Goal: Information Seeking & Learning: Learn about a topic

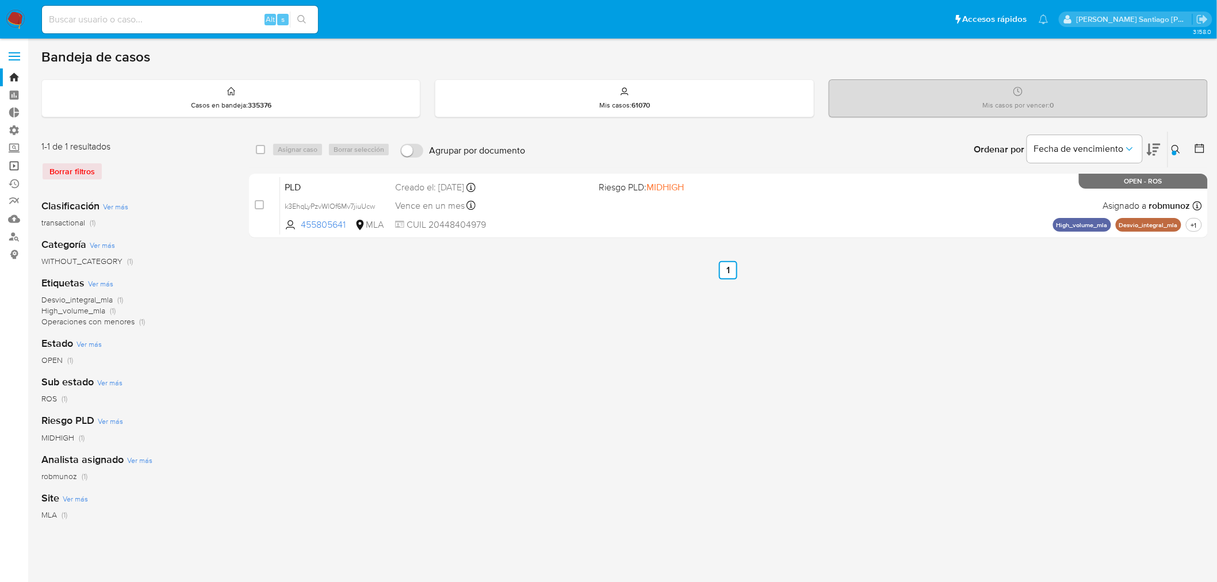
click at [18, 165] on link "Operaciones masivas" at bounding box center [68, 166] width 137 height 18
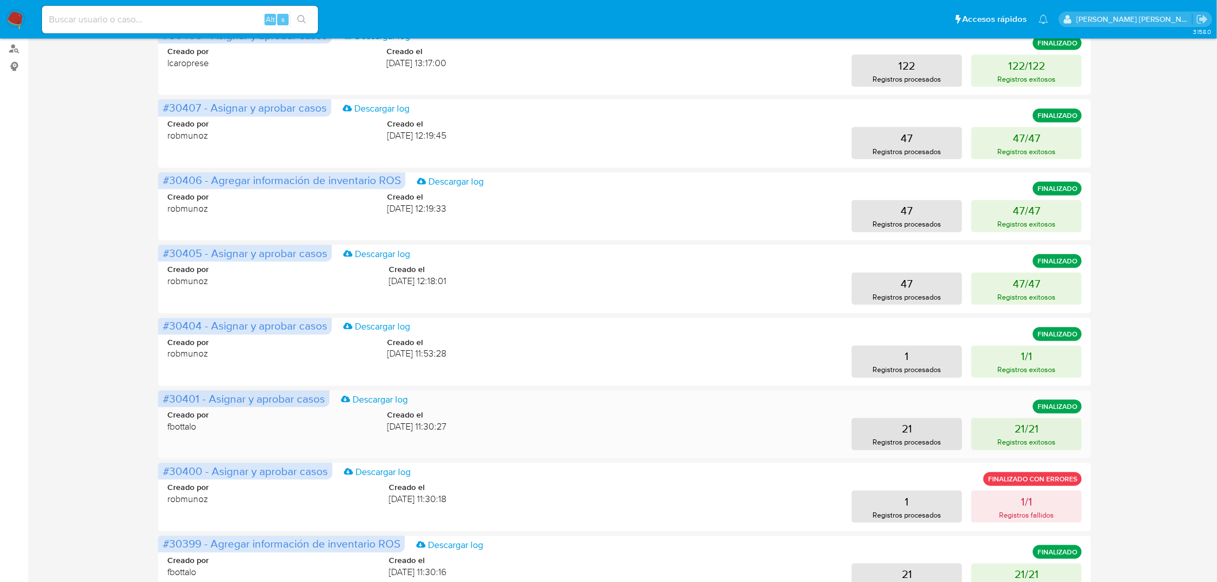
scroll to position [192, 0]
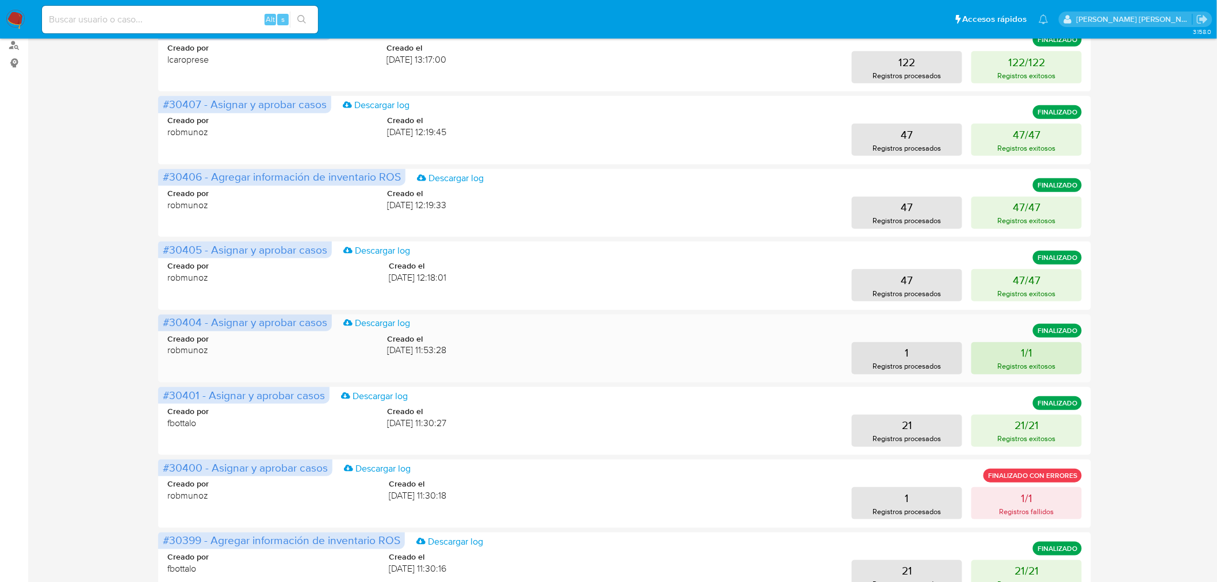
click at [1007, 361] on p "Registros exitosos" at bounding box center [1027, 366] width 58 height 11
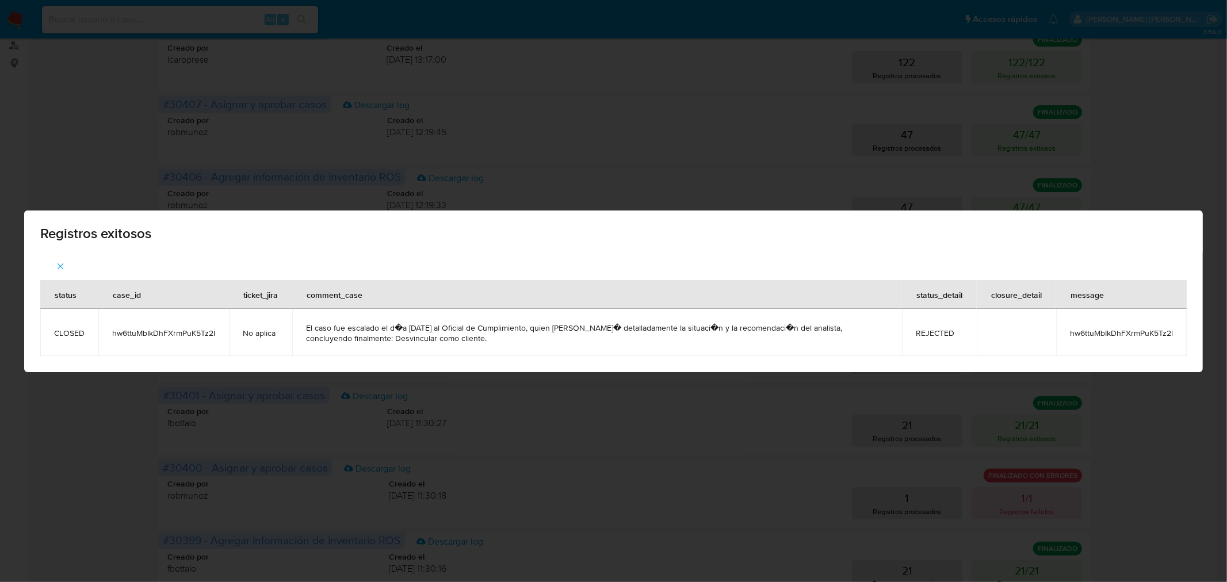
click at [1078, 335] on span "hw6ttuMbIkDhFXrmPuK5Tz2l" at bounding box center [1121, 333] width 103 height 10
copy span "hw6ttuMbIkDhFXrmPuK5Tz2l"
click at [394, 104] on div "Registros exitosos status case_id ticket_jira comment_case status_detail closur…" at bounding box center [613, 291] width 1227 height 582
click at [212, 1] on div "Registros exitosos status case_id ticket_jira comment_case status_detail closur…" at bounding box center [613, 291] width 1227 height 582
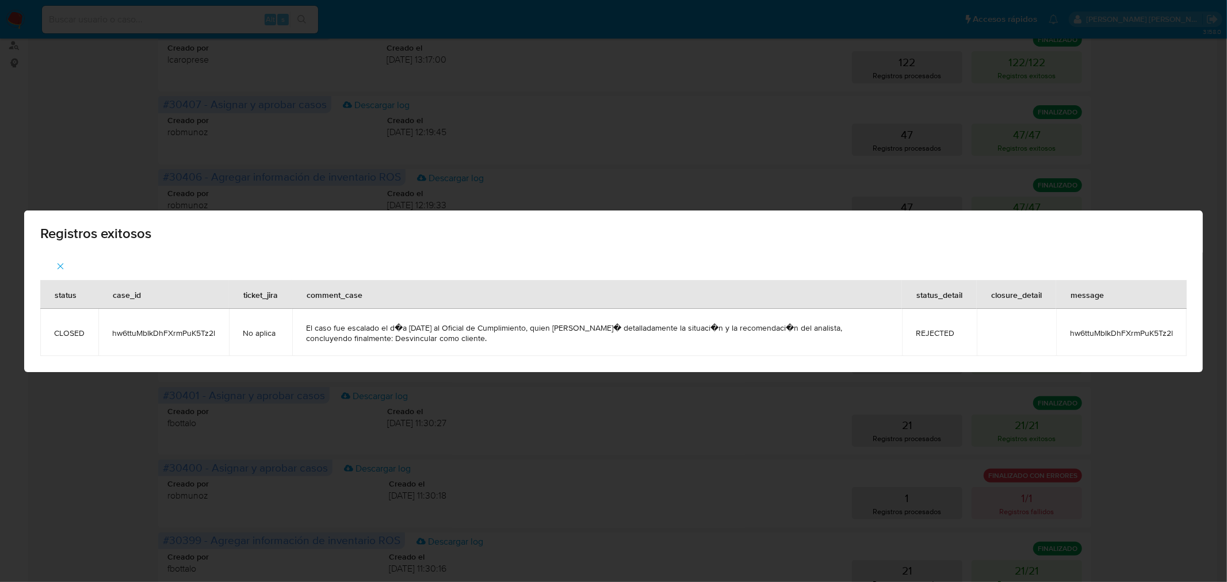
drag, startPoint x: 1178, startPoint y: 247, endPoint x: 498, endPoint y: 228, distance: 680.2
click at [1153, 242] on div "Registros exitosos" at bounding box center [613, 232] width 1179 height 42
click at [61, 269] on icon "button" at bounding box center [60, 266] width 10 height 10
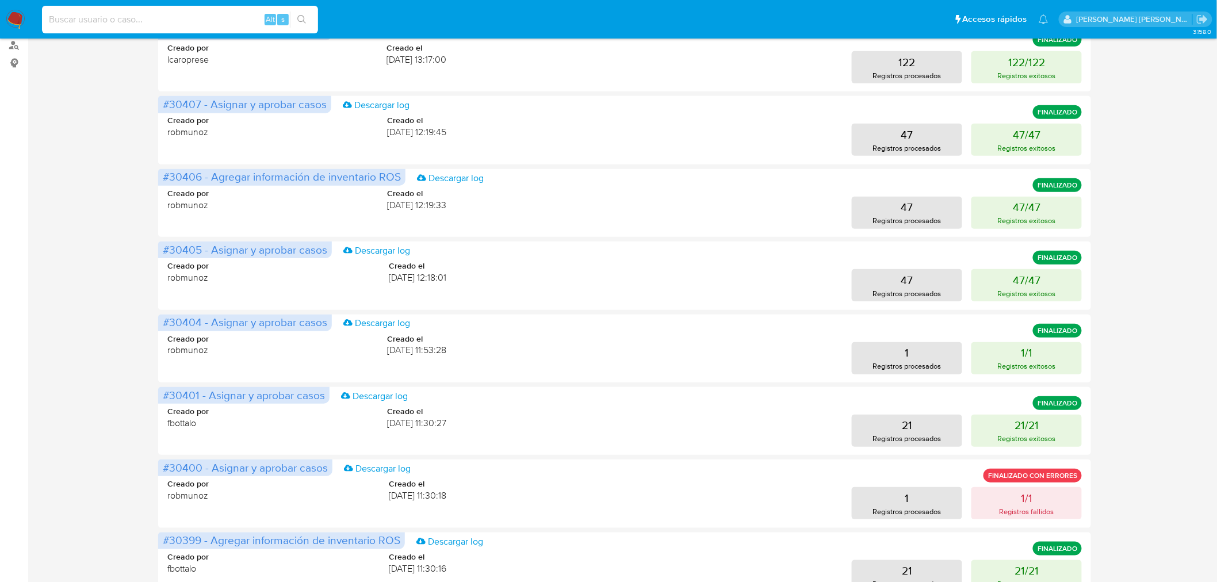
click at [95, 24] on input at bounding box center [180, 19] width 276 height 15
paste input "hw6ttuMbIkDhFXrmPuK5Tz2l"
type input "hw6ttuMbIkDhFXrmPuK5Tz2l"
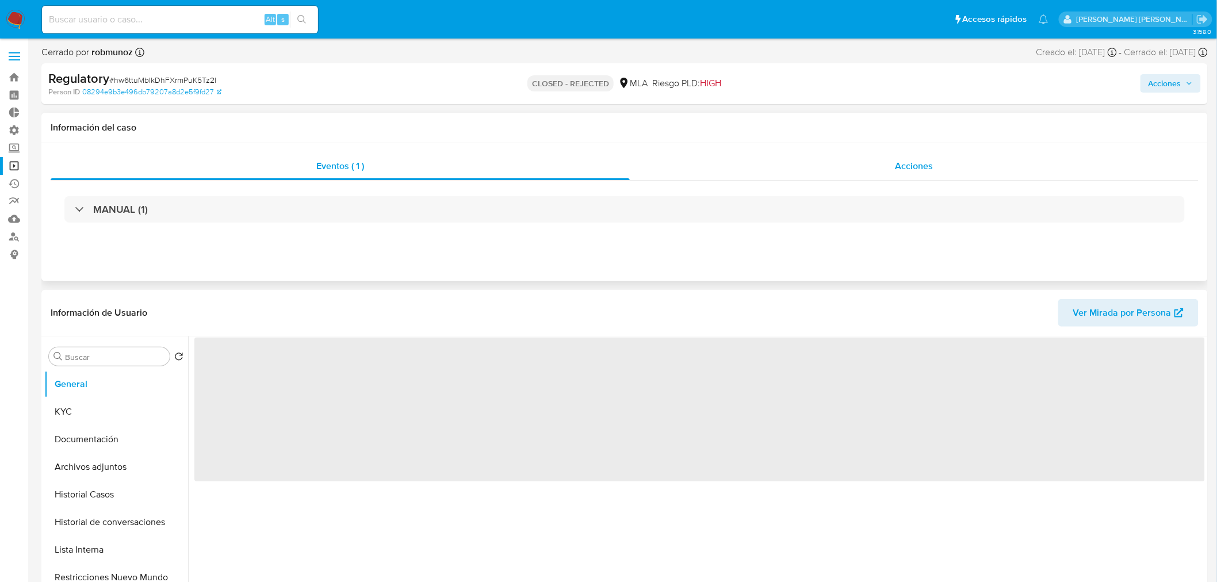
click at [882, 170] on div "Acciones" at bounding box center [914, 166] width 569 height 28
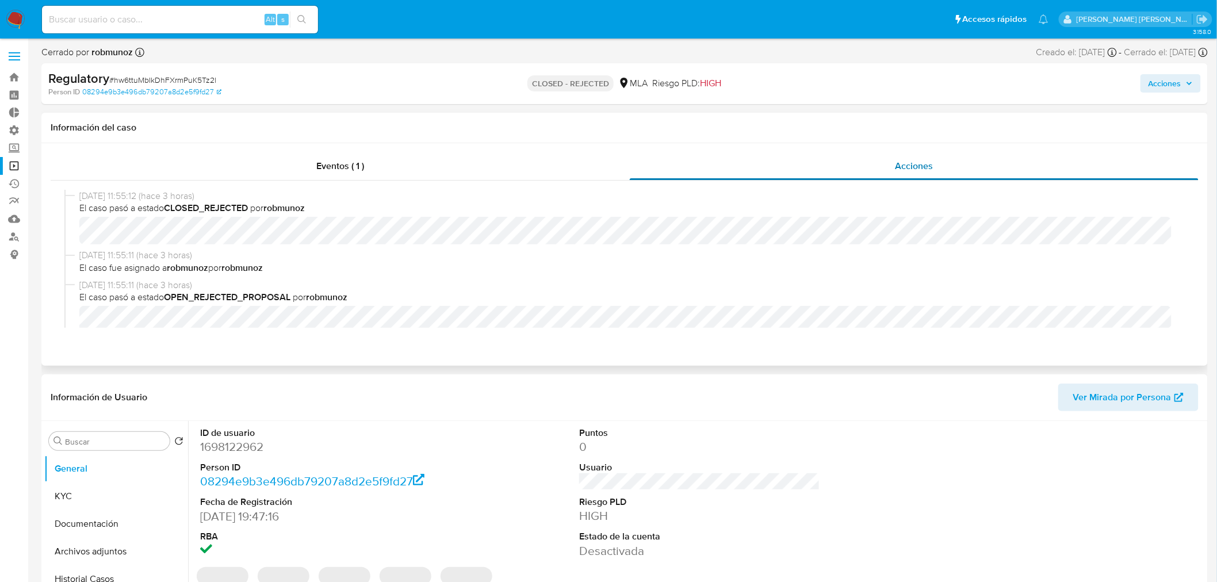
select select "10"
click at [163, 20] on input at bounding box center [180, 19] width 276 height 15
paste input "kTBroSeIxN8lzNomtonpSXGR"
type input "kTBroSeIxN8lzNomtonpSXGR"
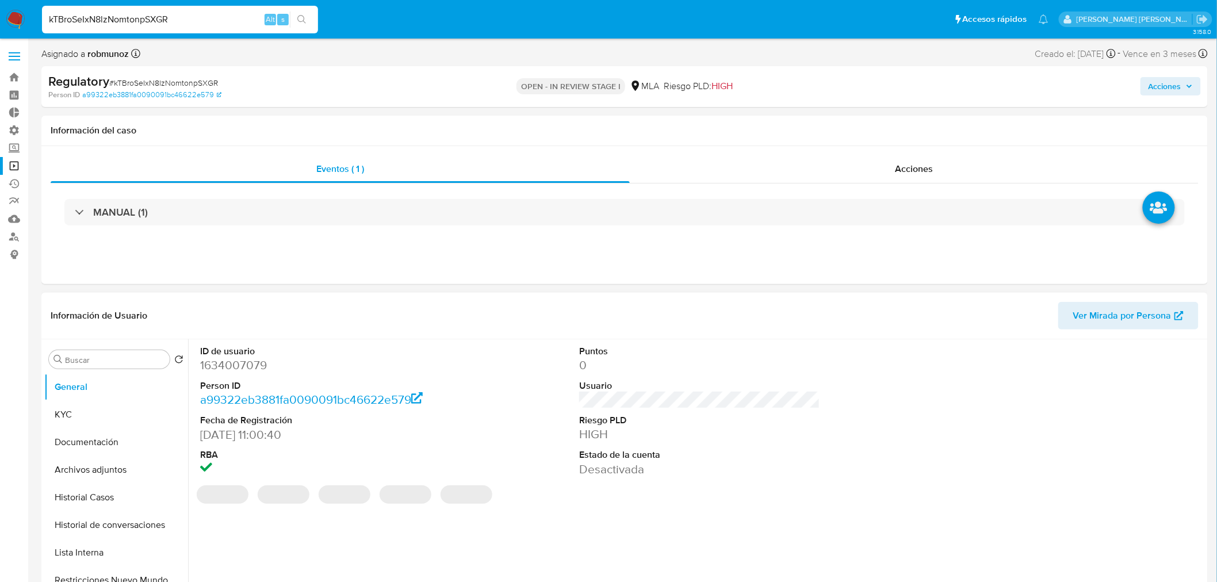
select select "10"
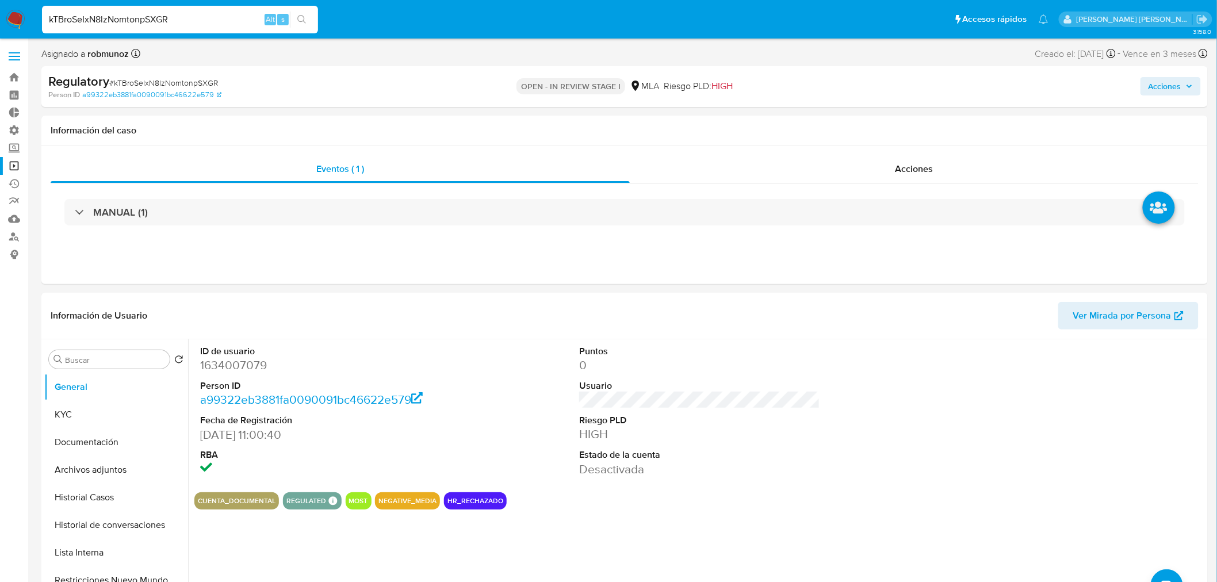
click at [16, 163] on link "Operaciones masivas" at bounding box center [68, 166] width 137 height 18
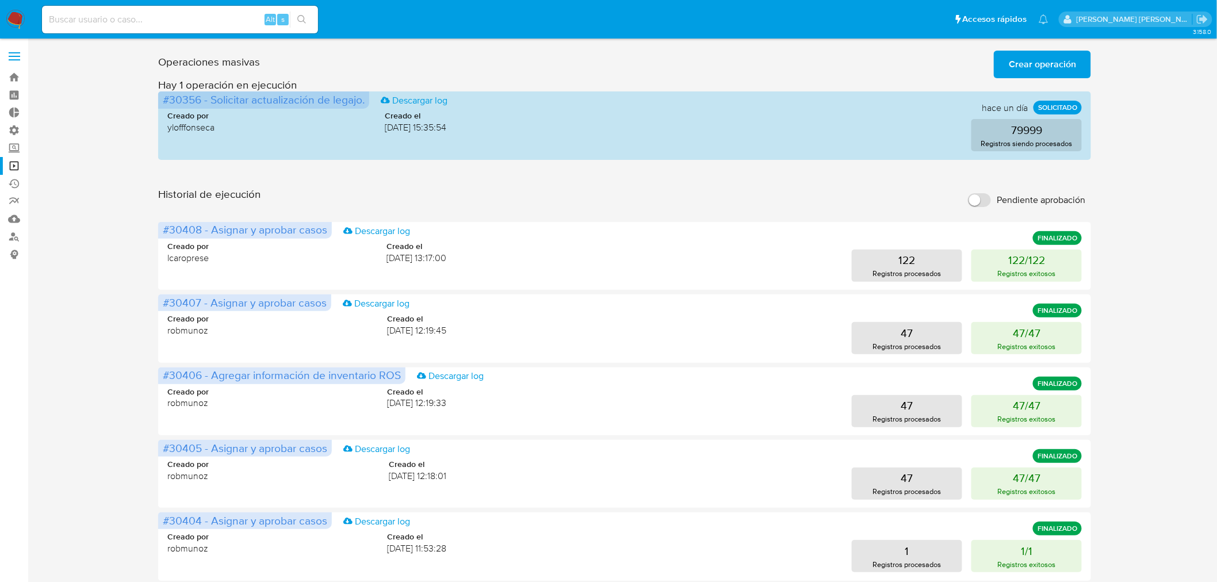
click at [1079, 61] on button "Crear operación" at bounding box center [1042, 65] width 97 height 28
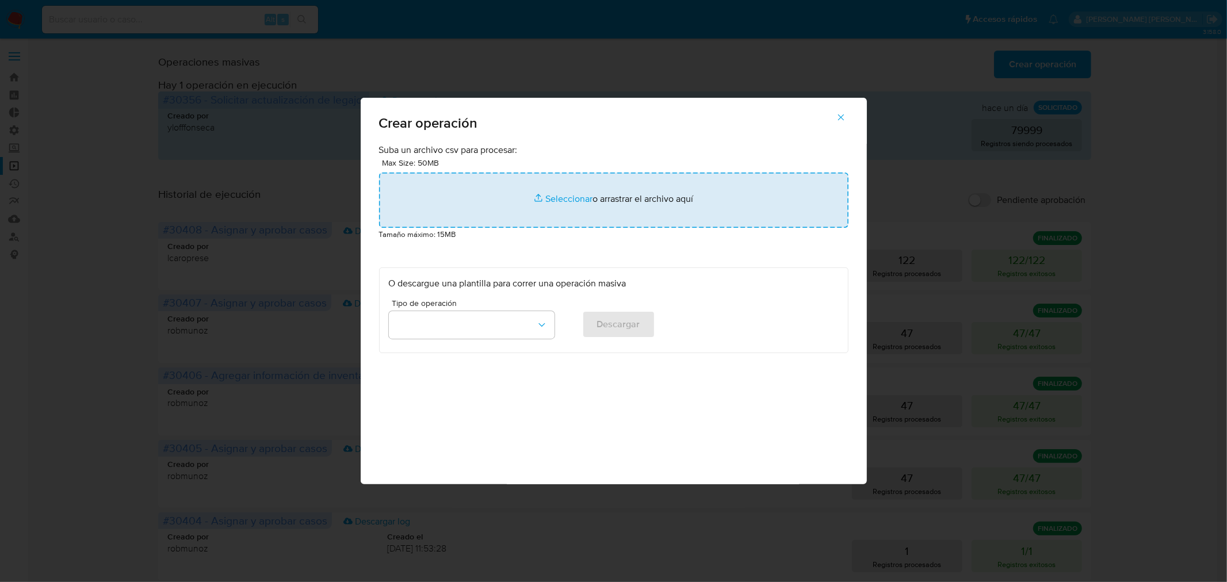
click at [436, 209] on input "file" at bounding box center [613, 200] width 469 height 55
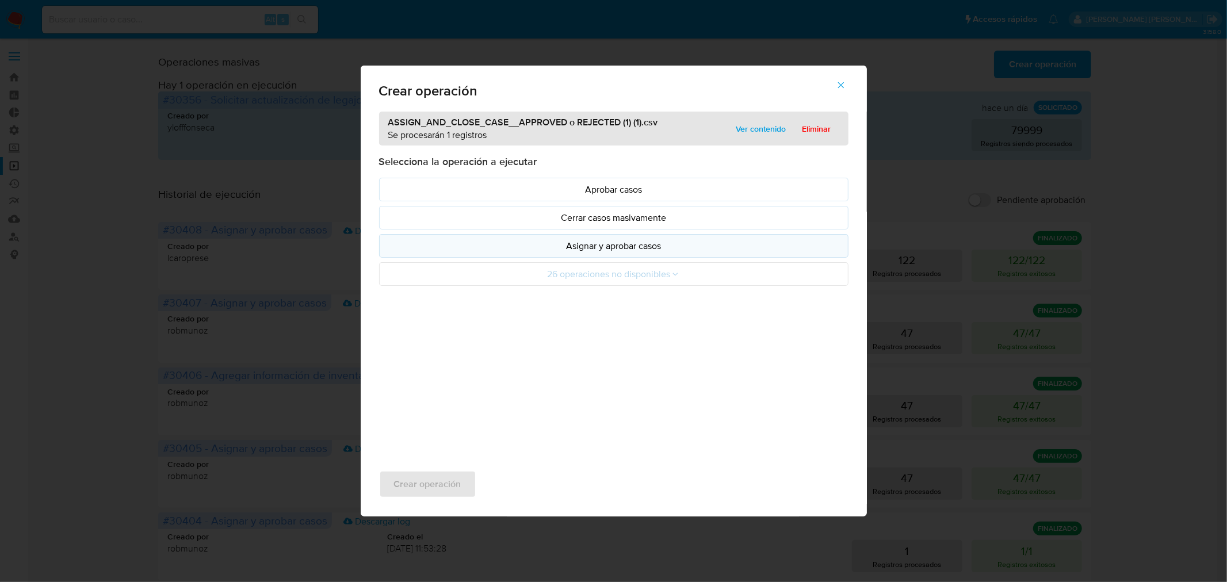
click at [606, 246] on p "Asignar y aprobar casos" at bounding box center [614, 245] width 450 height 13
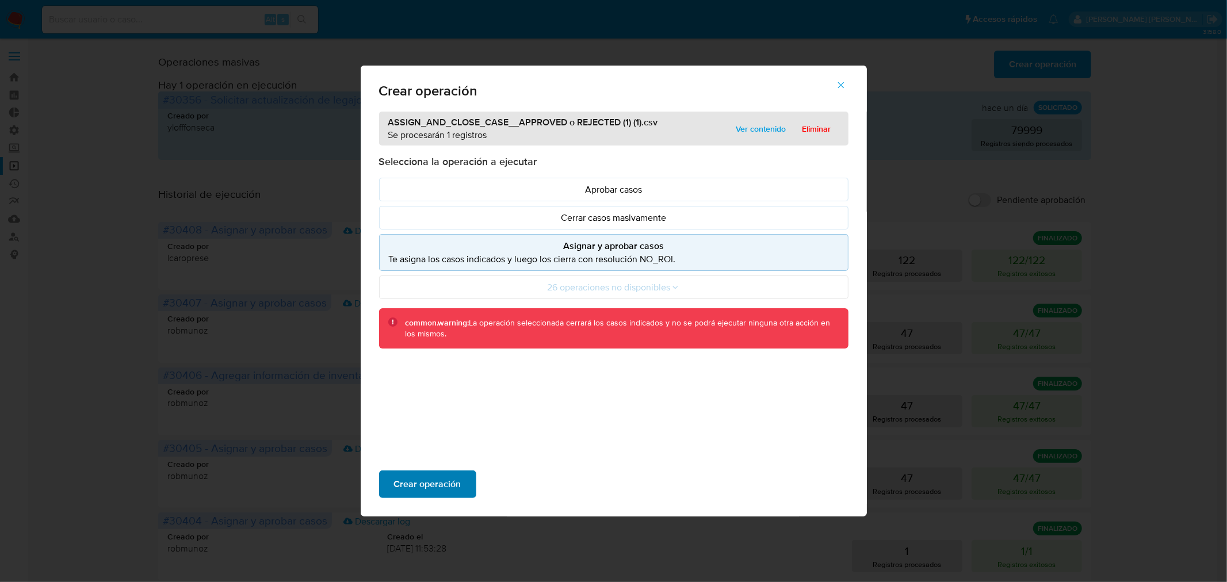
click at [448, 479] on span "Crear operación" at bounding box center [427, 484] width 67 height 25
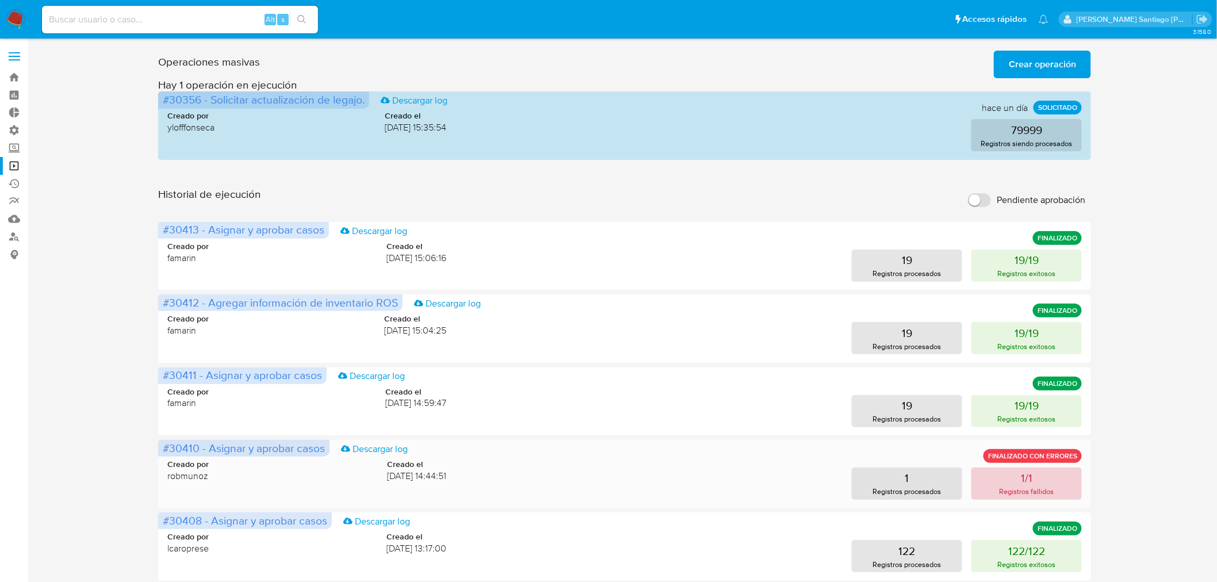
click at [1061, 491] on button "1/1 Registros fallidos" at bounding box center [1027, 484] width 110 height 32
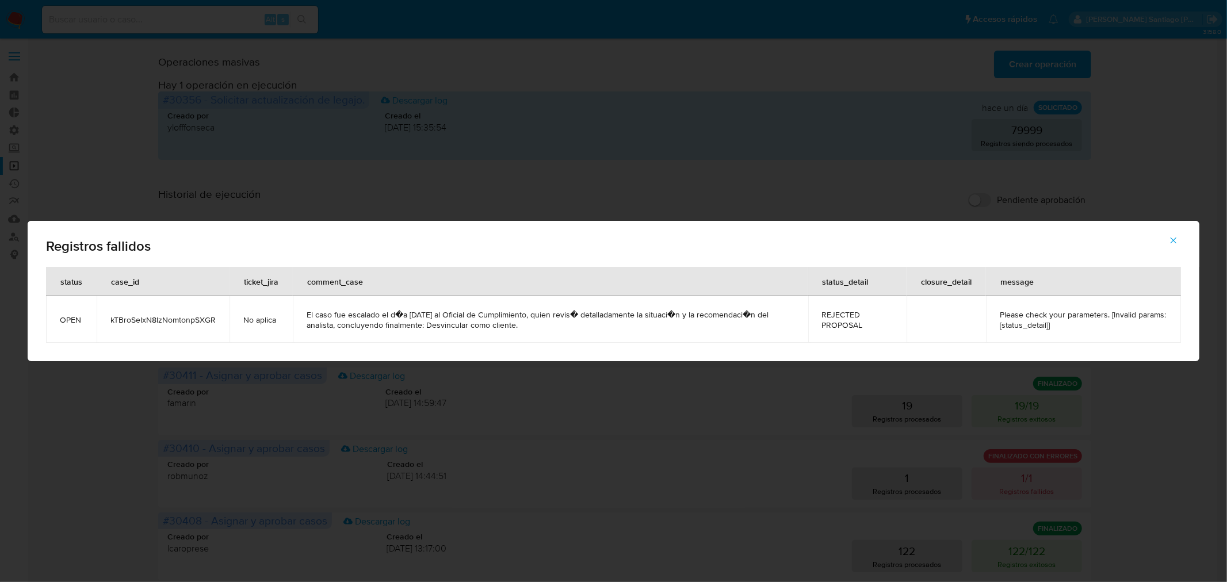
click at [1165, 240] on button "button" at bounding box center [1173, 241] width 40 height 28
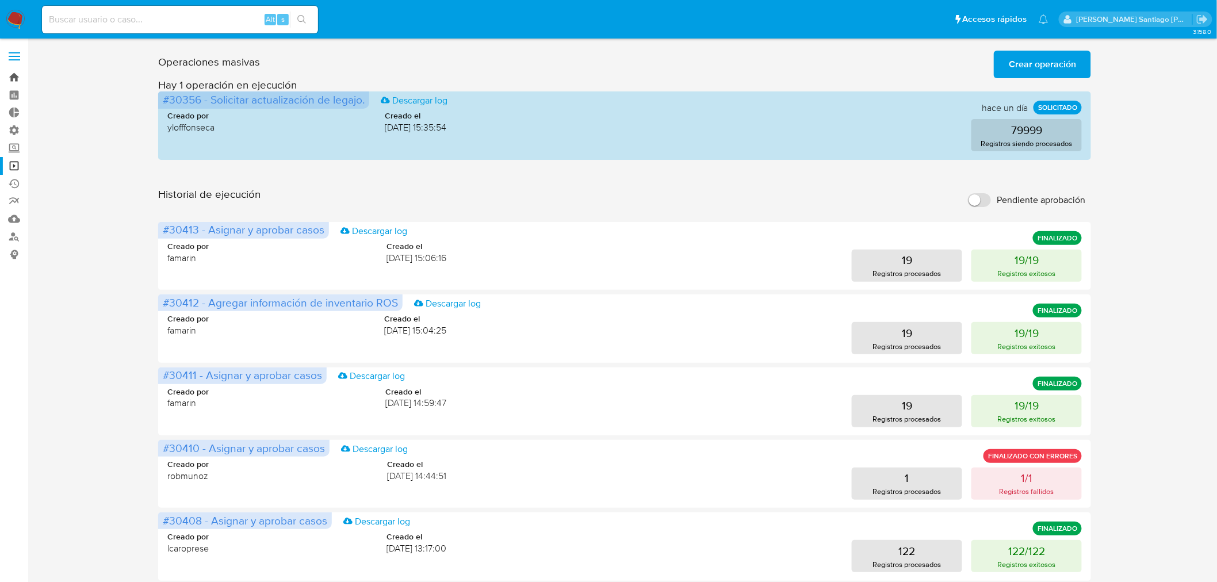
click at [6, 77] on link "Bandeja" at bounding box center [68, 77] width 137 height 18
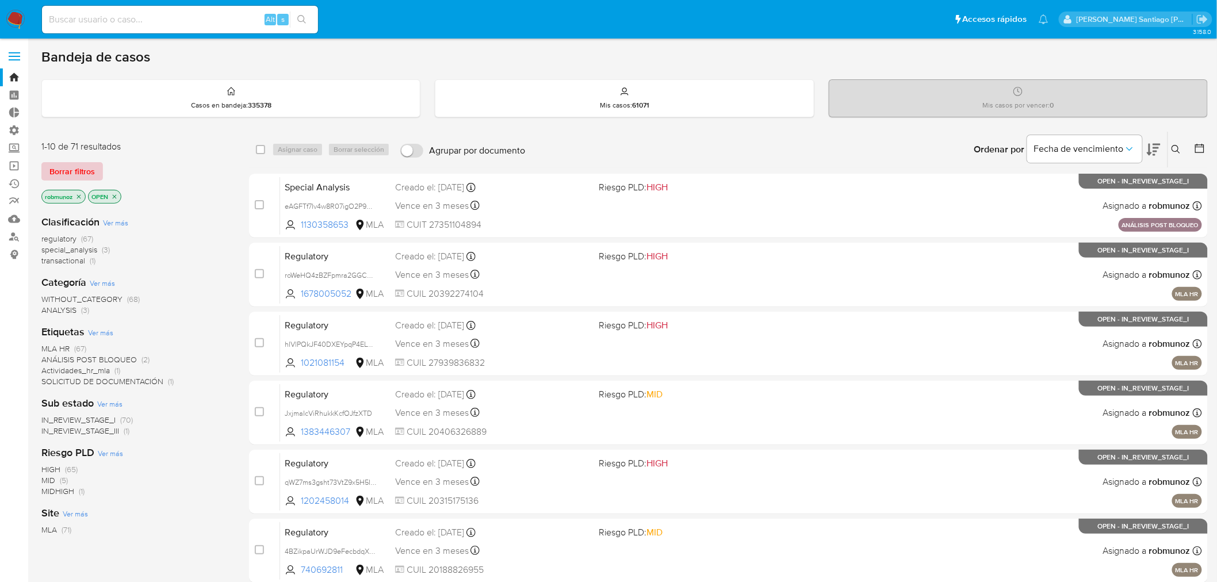
click at [78, 165] on span "Borrar filtros" at bounding box center [71, 171] width 45 height 16
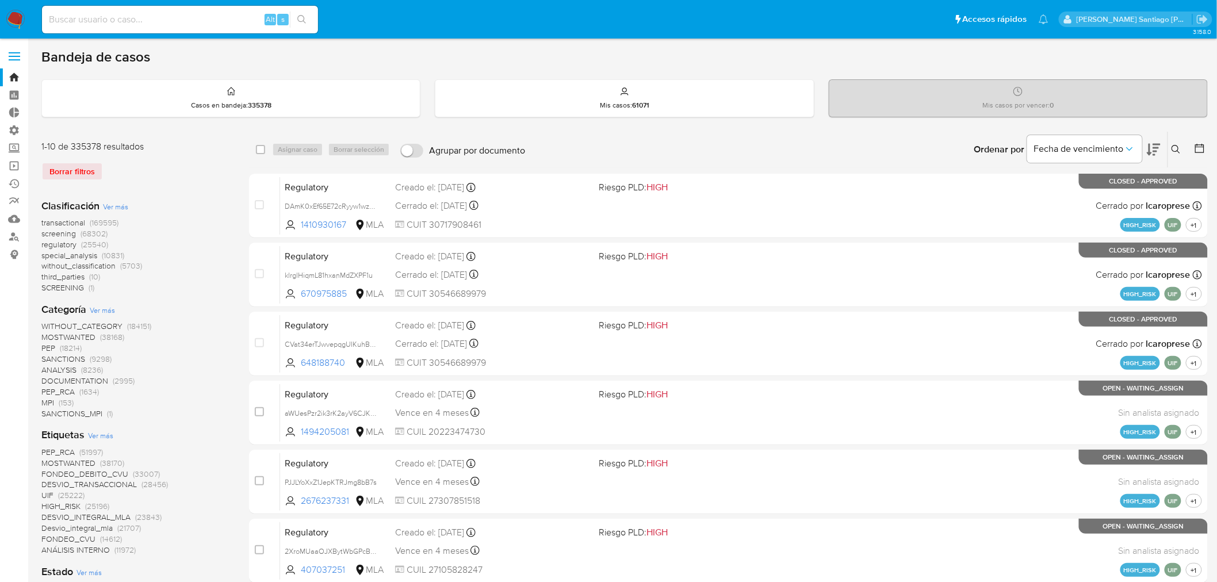
click at [106, 437] on span "Ver más" at bounding box center [100, 435] width 25 height 10
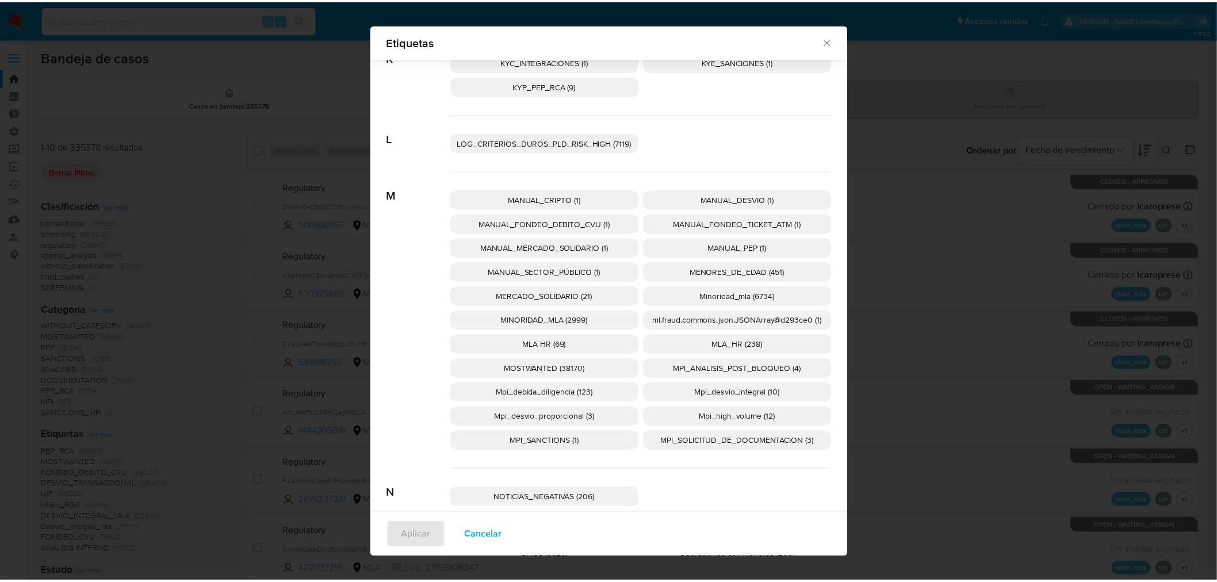
scroll to position [1078, 0]
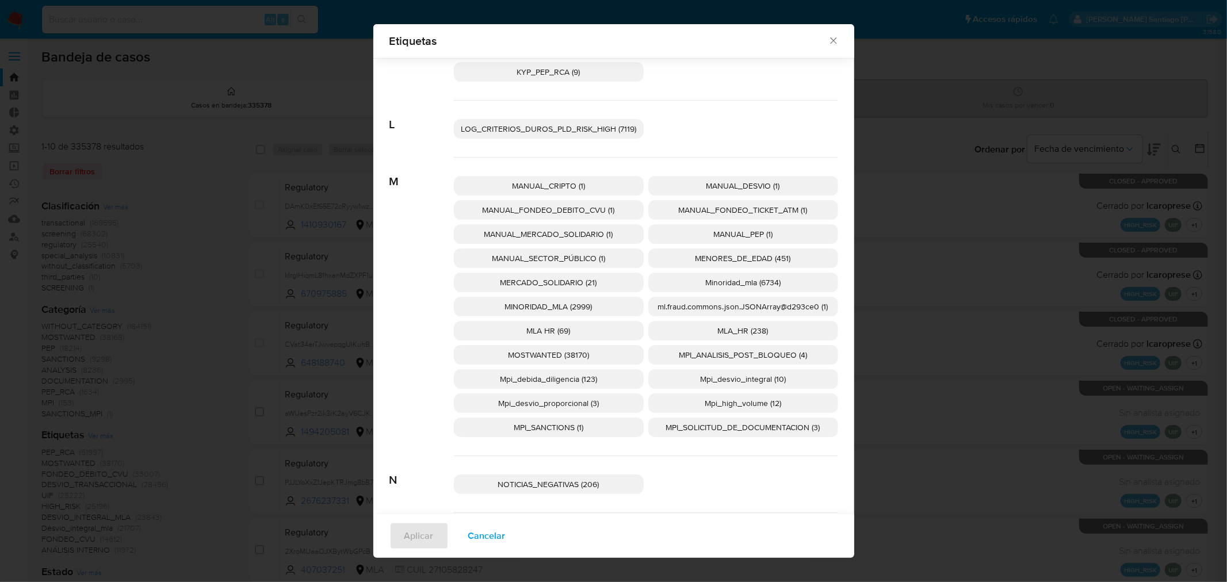
click at [721, 335] on span "MLA_HR (238)" at bounding box center [743, 331] width 51 height 12
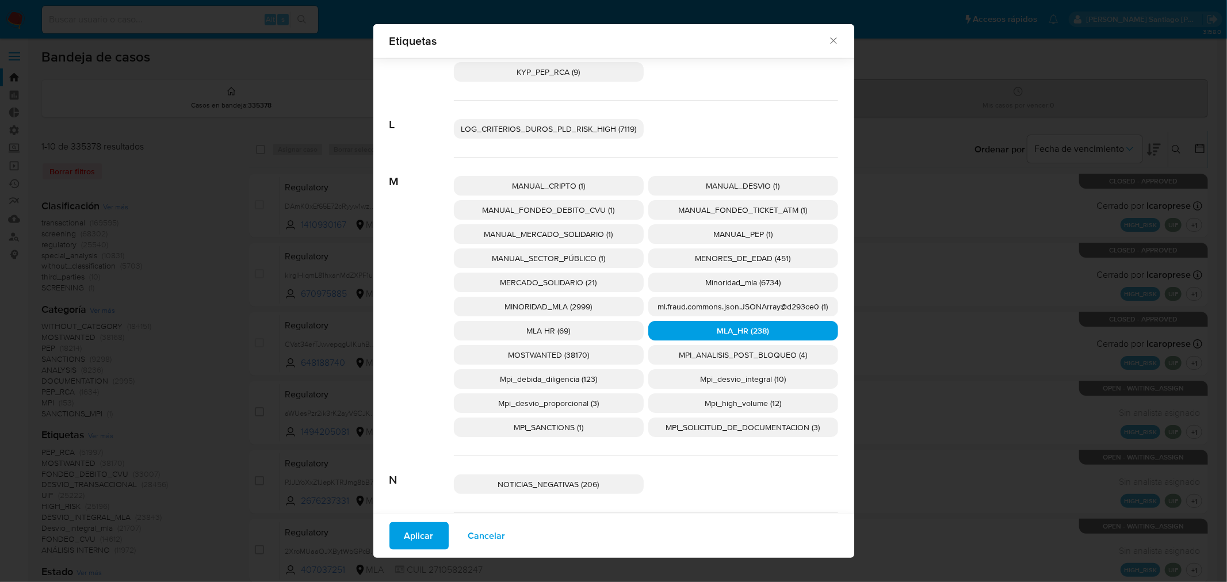
click at [405, 536] on span "Aplicar" at bounding box center [418, 535] width 29 height 25
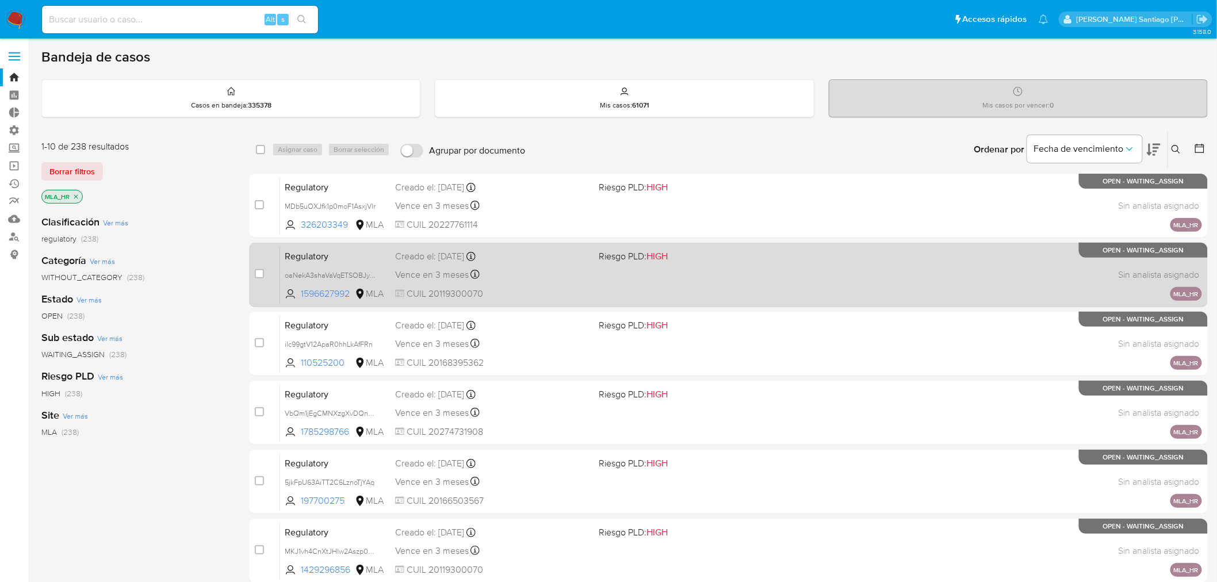
click at [551, 285] on div "Regulatory oaNekA3shaVaVqETSOBJyY6B 1596627992 MLA Riesgo PLD: HIGH Creado el: …" at bounding box center [741, 275] width 922 height 58
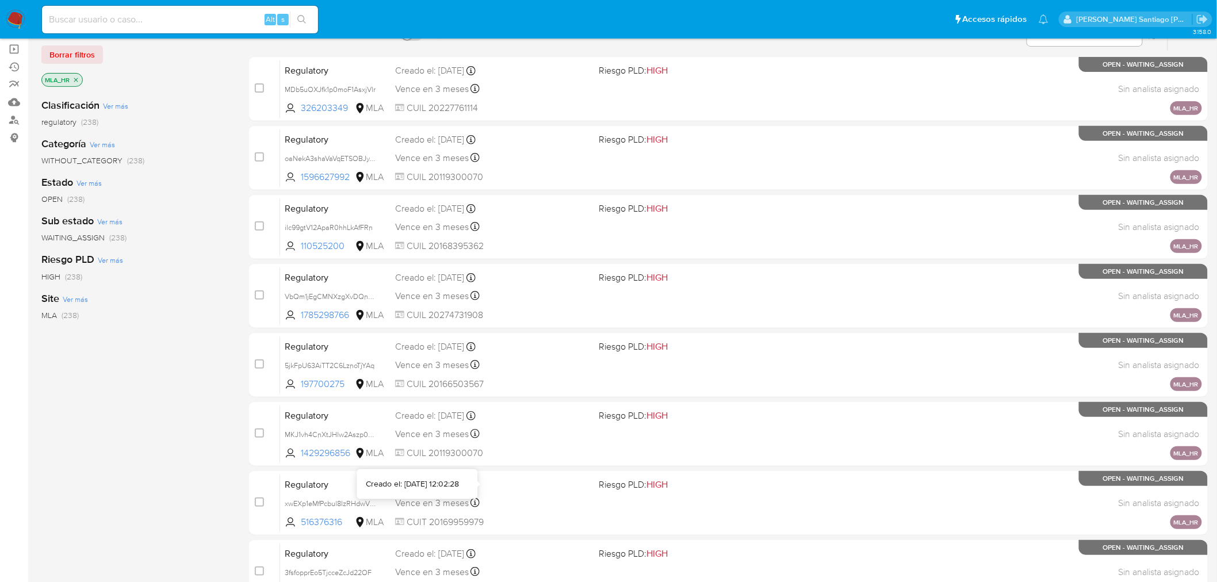
scroll to position [319, 0]
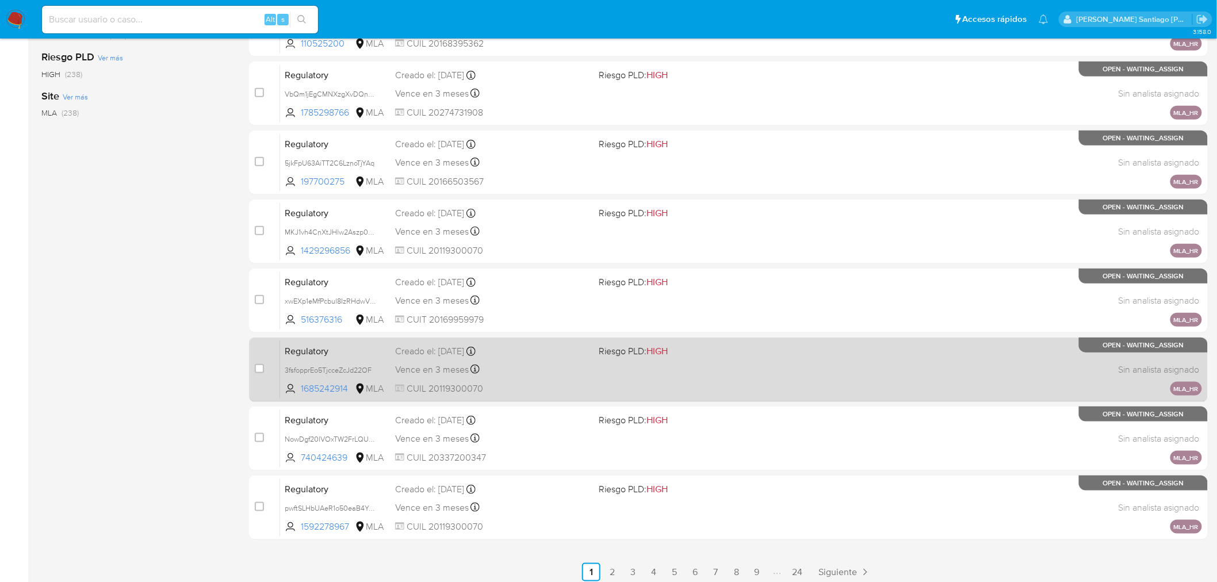
click at [769, 400] on div "case-item-checkbox No es posible asignar el caso Regulatory 3fsfopprEo5TjcceZcJ…" at bounding box center [728, 370] width 959 height 64
drag, startPoint x: 636, startPoint y: 377, endPoint x: 625, endPoint y: 370, distance: 13.2
click at [625, 370] on div "Regulatory 3fsfopprEo5TjcceZcJd22OF 1685242914 MLA Riesgo PLD: HIGH Creado el: …" at bounding box center [741, 370] width 922 height 58
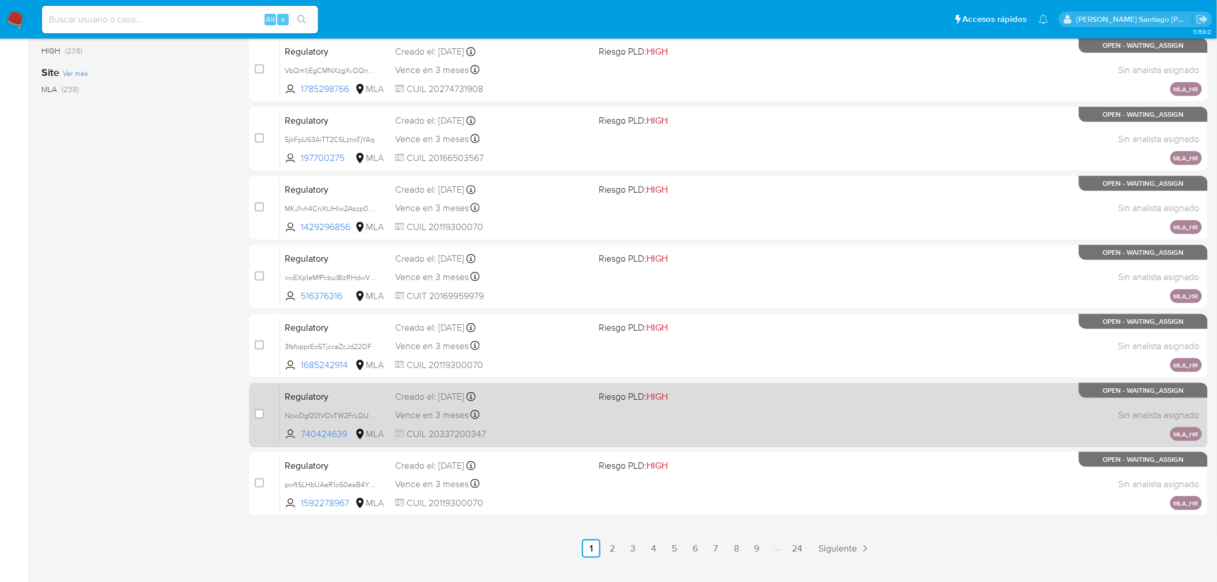
scroll to position [366, 0]
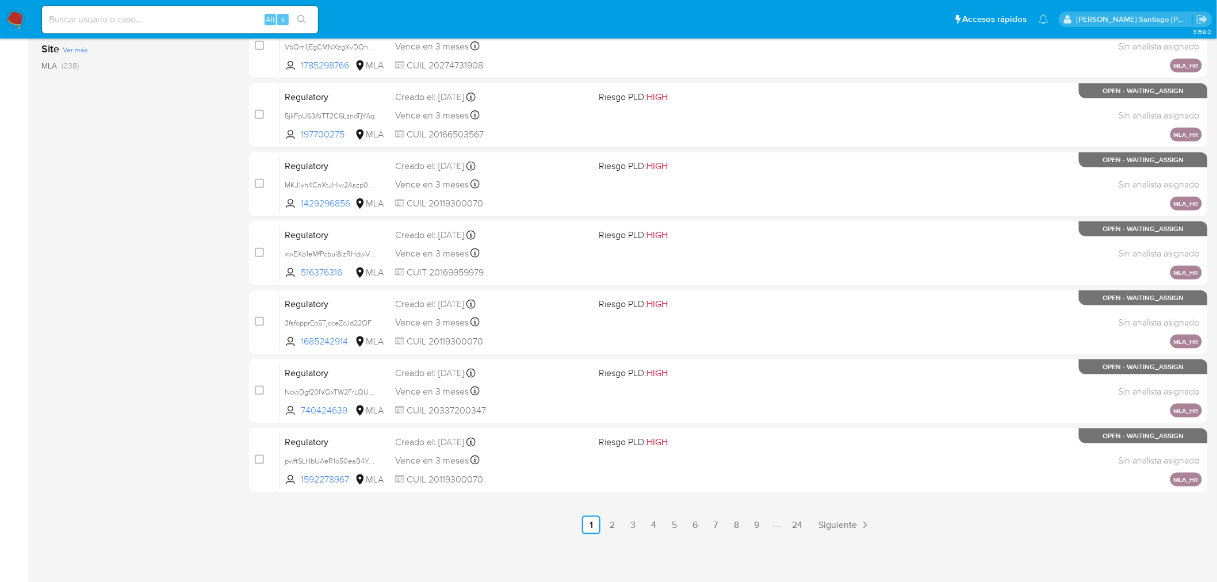
click at [685, 519] on ul "Anterior 1 2 3 4 5 6 7 8 9 24 Siguiente" at bounding box center [728, 525] width 959 height 18
click at [690, 522] on link "6" at bounding box center [695, 525] width 18 height 18
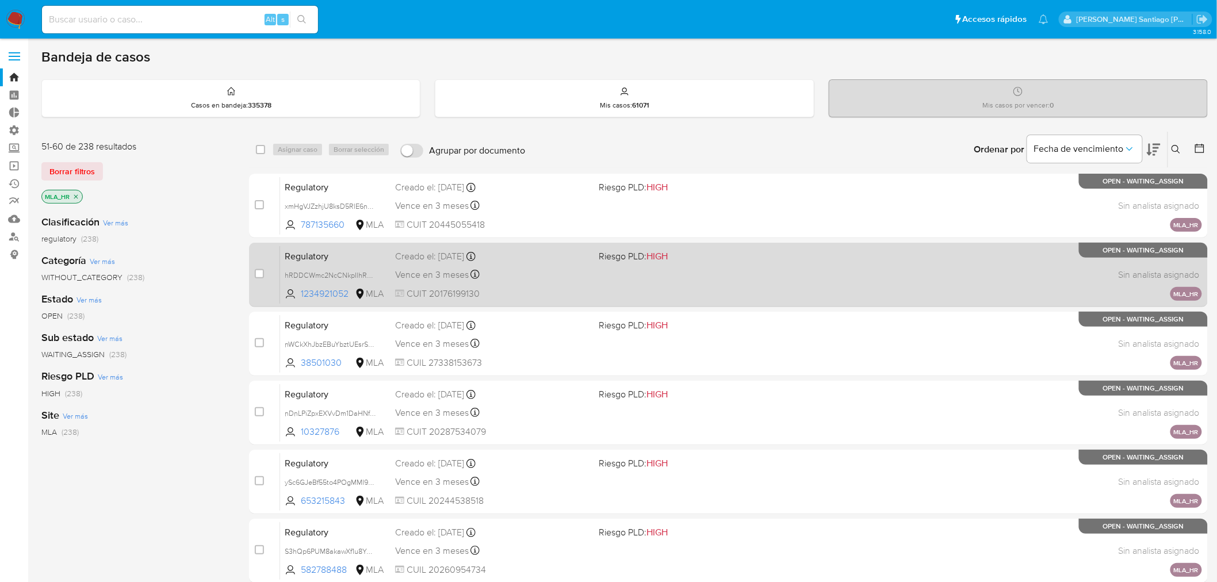
click at [767, 285] on div "Regulatory hRDDCWmc2NcCNkpIlhRCCcus 1234921052 MLA Riesgo PLD: HIGH Creado el: …" at bounding box center [741, 275] width 922 height 58
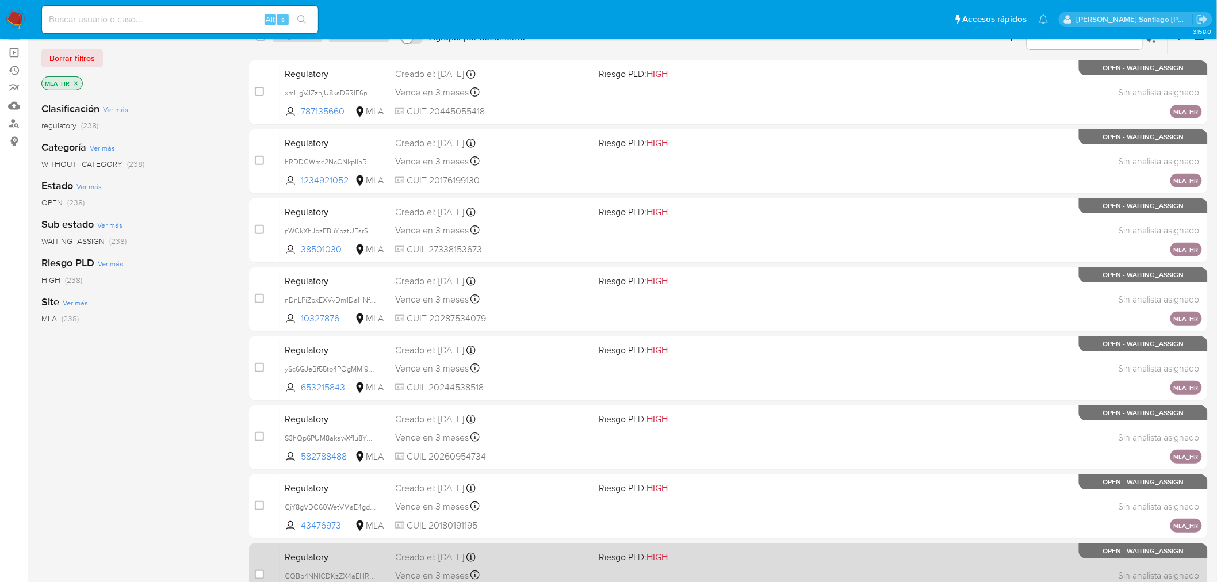
scroll to position [319, 0]
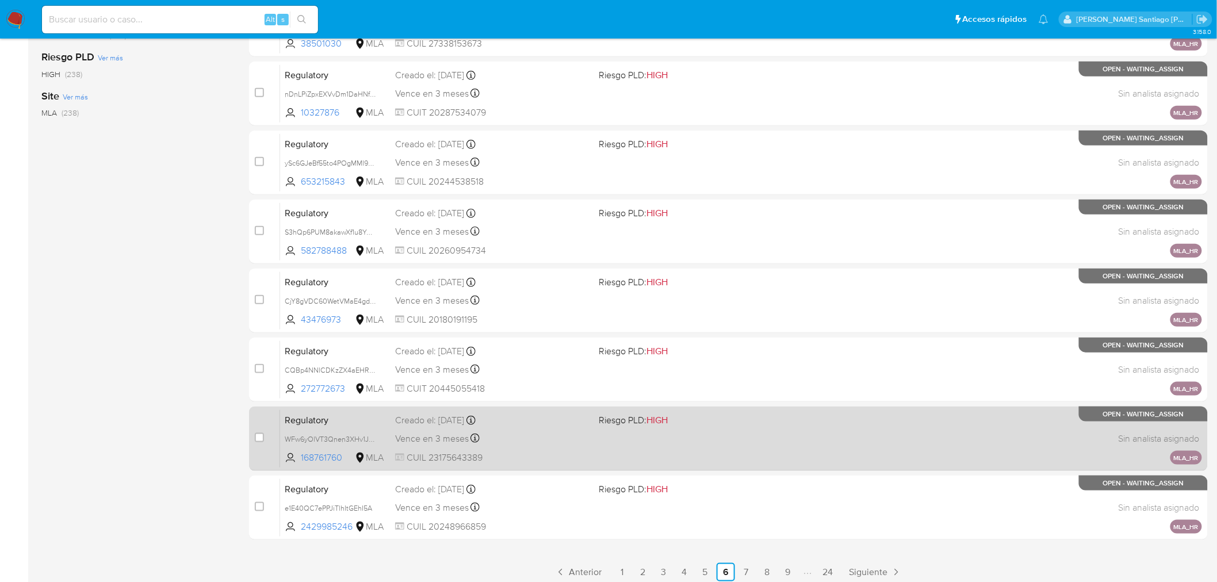
click at [912, 434] on div "Regulatory WFw6yOlVT3Qnen3XHv1Jh1Ok 168761760 MLA Riesgo PLD: HIGH Creado el: 0…" at bounding box center [741, 439] width 922 height 58
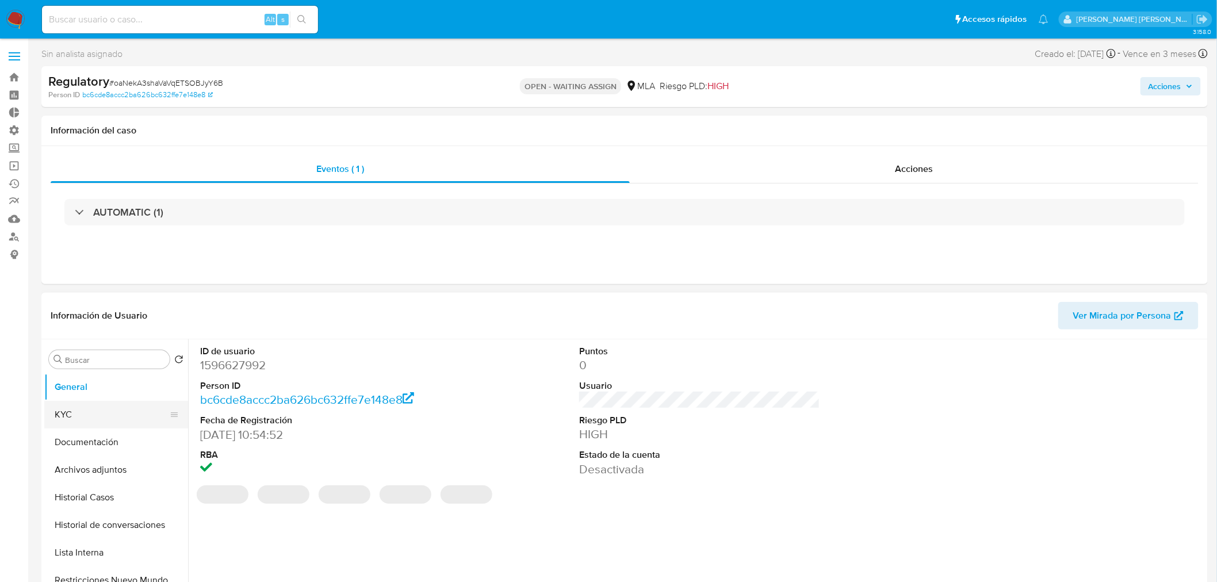
select select "10"
click at [100, 414] on button "KYC" at bounding box center [111, 415] width 135 height 28
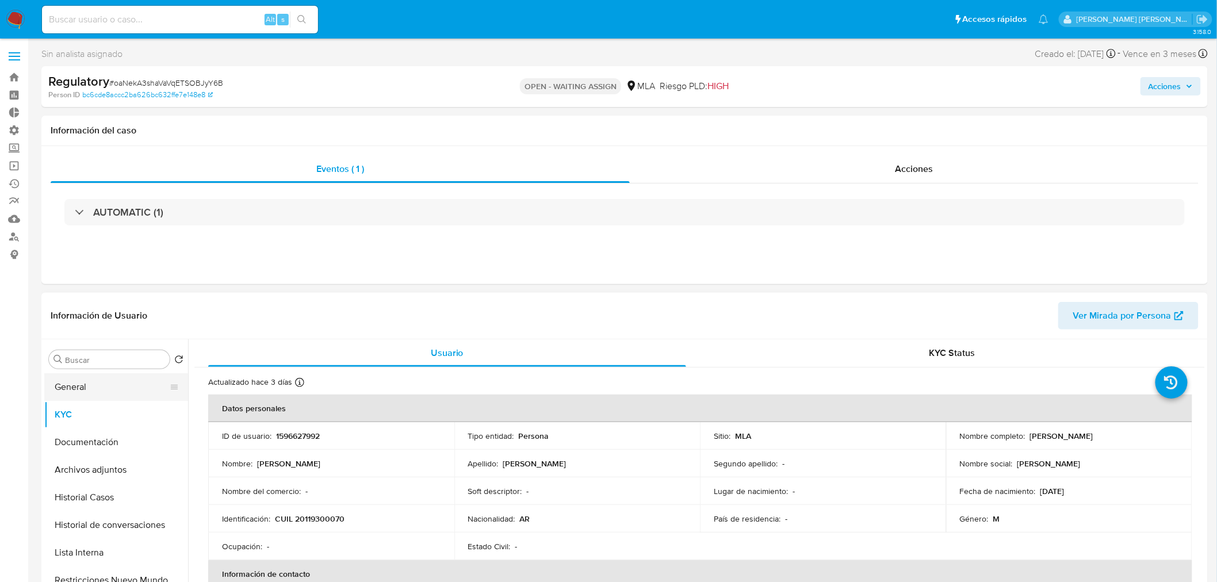
click at [85, 394] on button "General" at bounding box center [111, 387] width 135 height 28
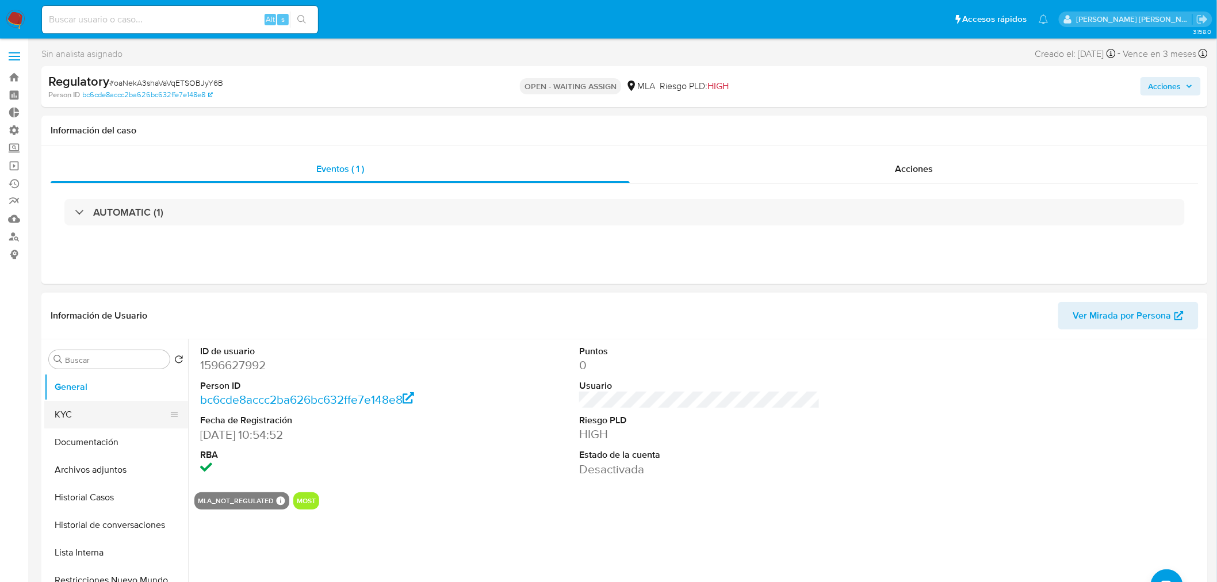
click at [108, 414] on button "KYC" at bounding box center [111, 415] width 135 height 28
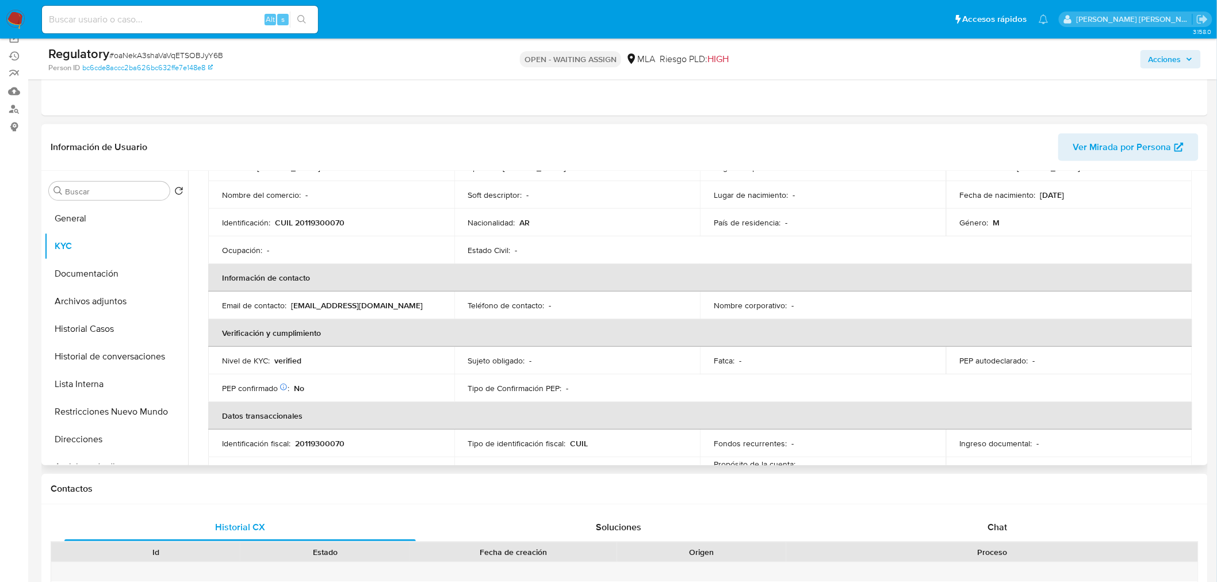
scroll to position [128, 0]
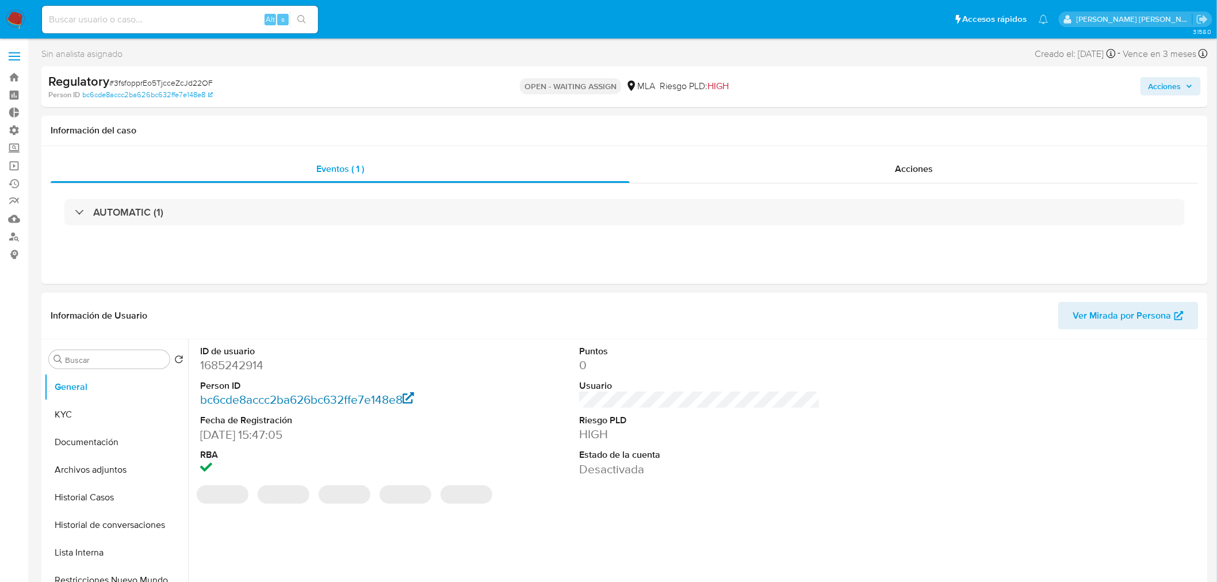
select select "10"
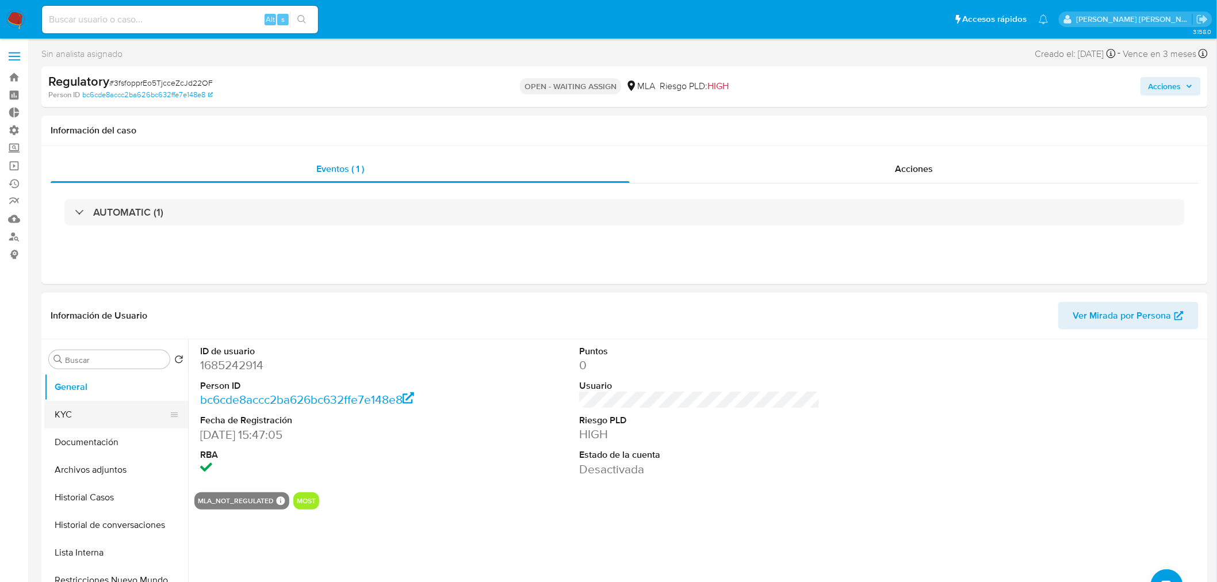
click at [89, 424] on button "KYC" at bounding box center [111, 415] width 135 height 28
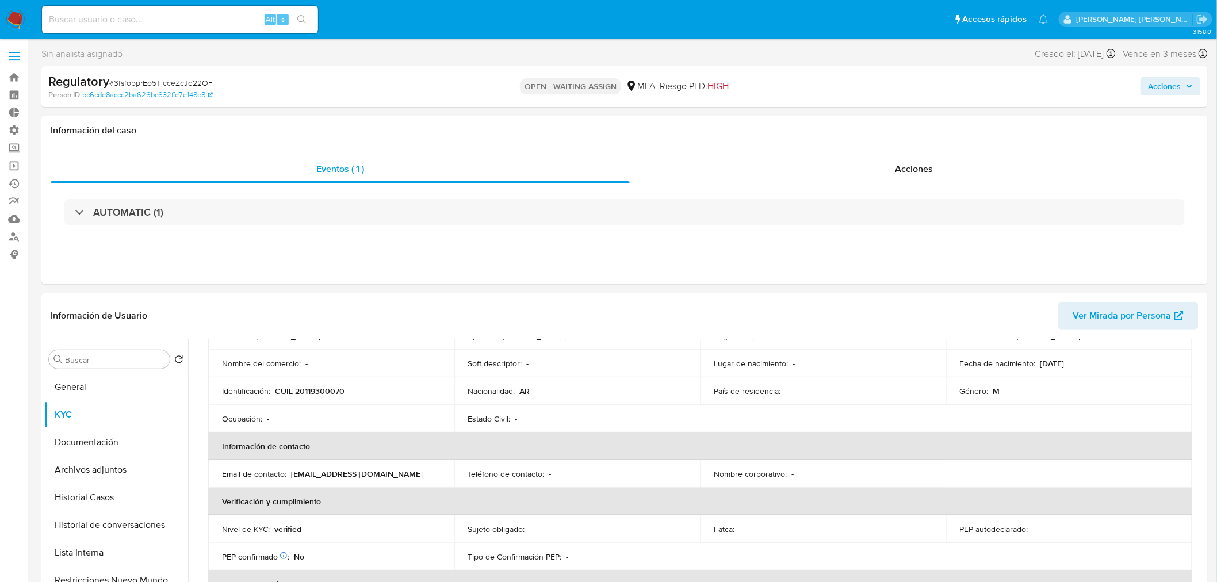
scroll to position [192, 0]
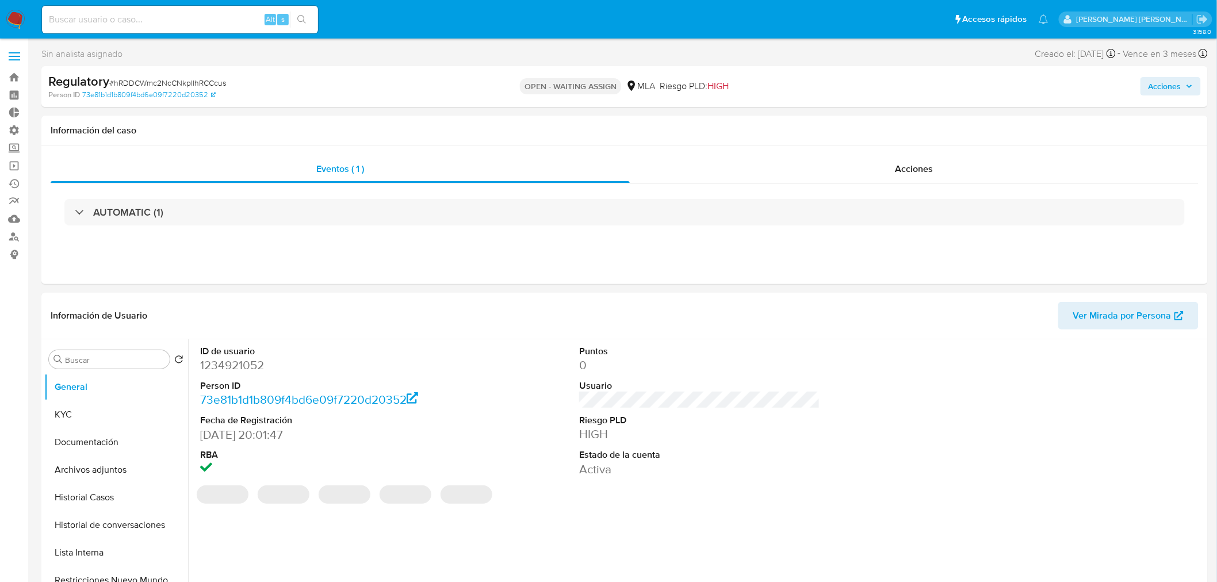
select select "10"
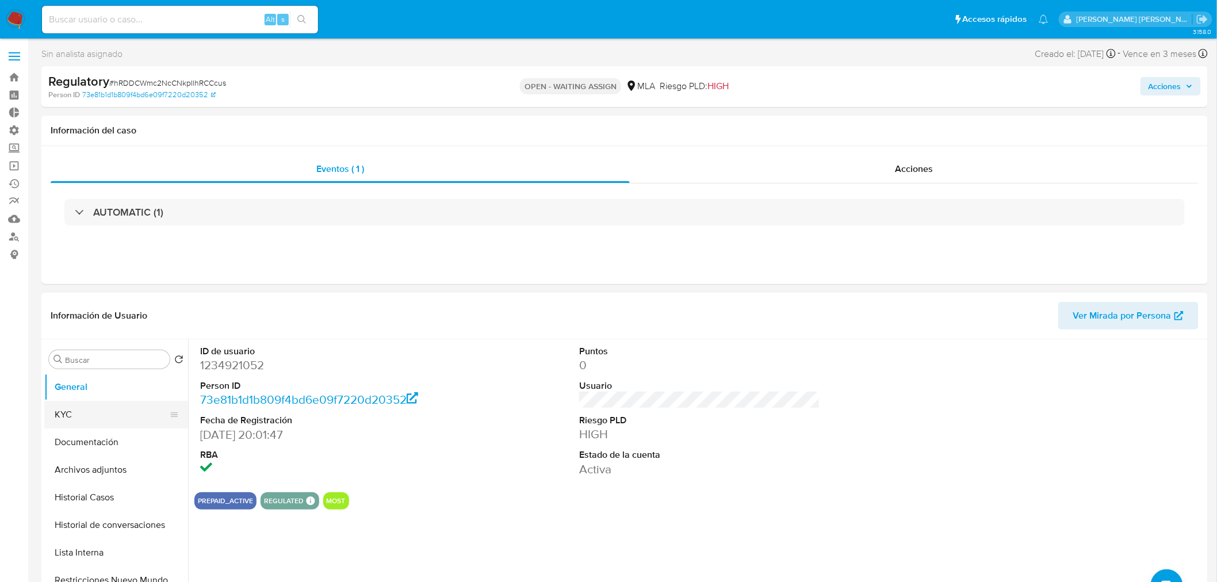
click at [74, 411] on button "KYC" at bounding box center [111, 415] width 135 height 28
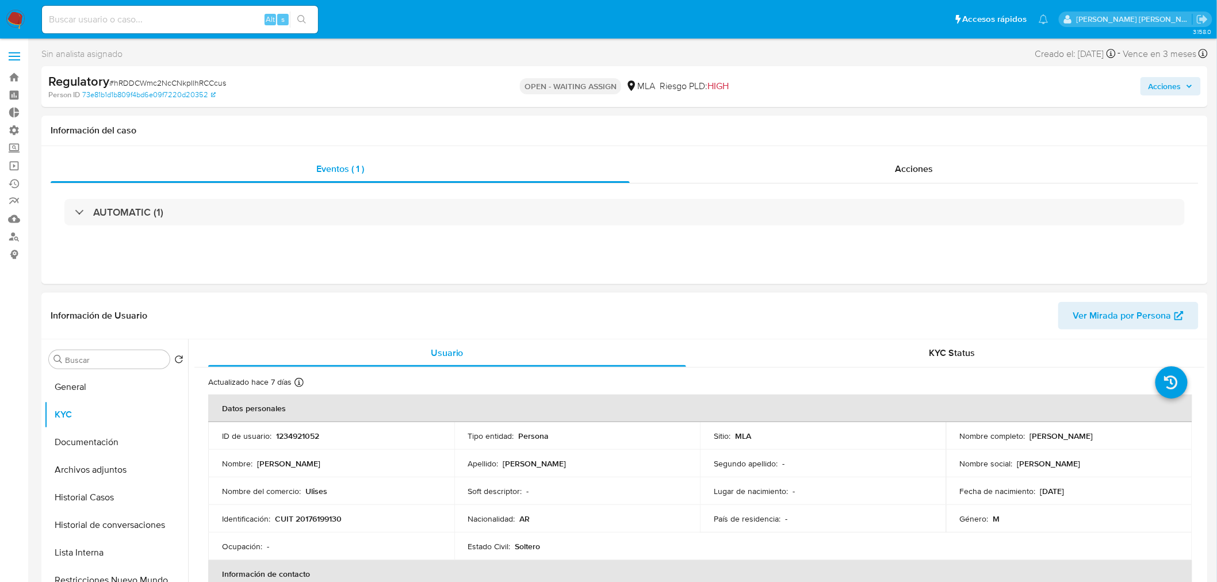
scroll to position [255, 0]
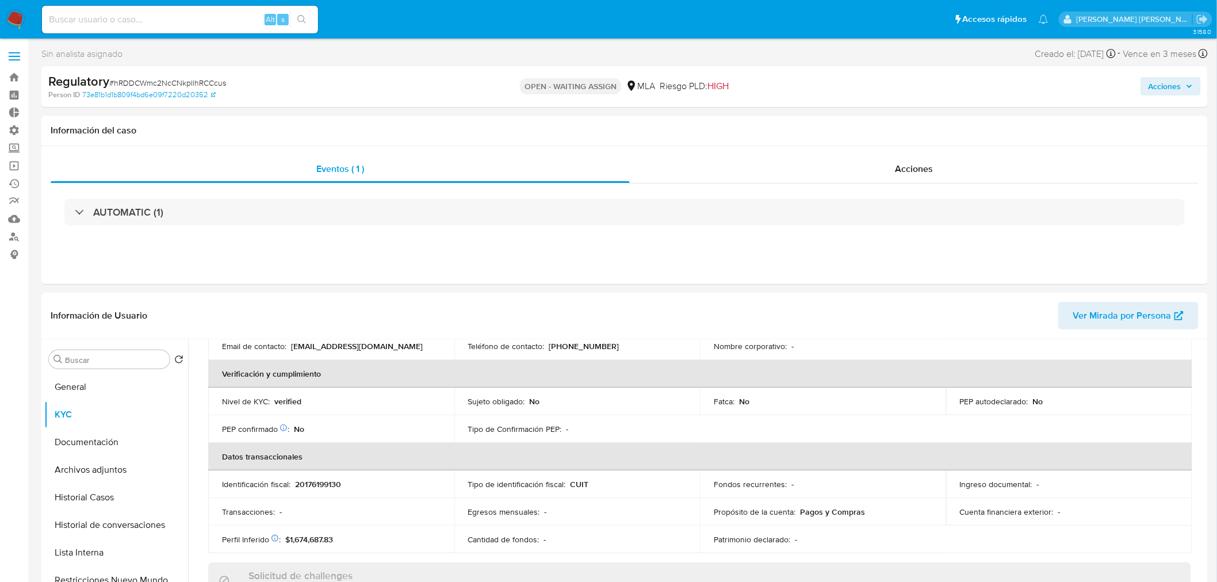
click at [22, 13] on nav "Pausado Ver notificaciones Alt s Accesos rápidos Presiona las siguientes teclas…" at bounding box center [608, 19] width 1217 height 39
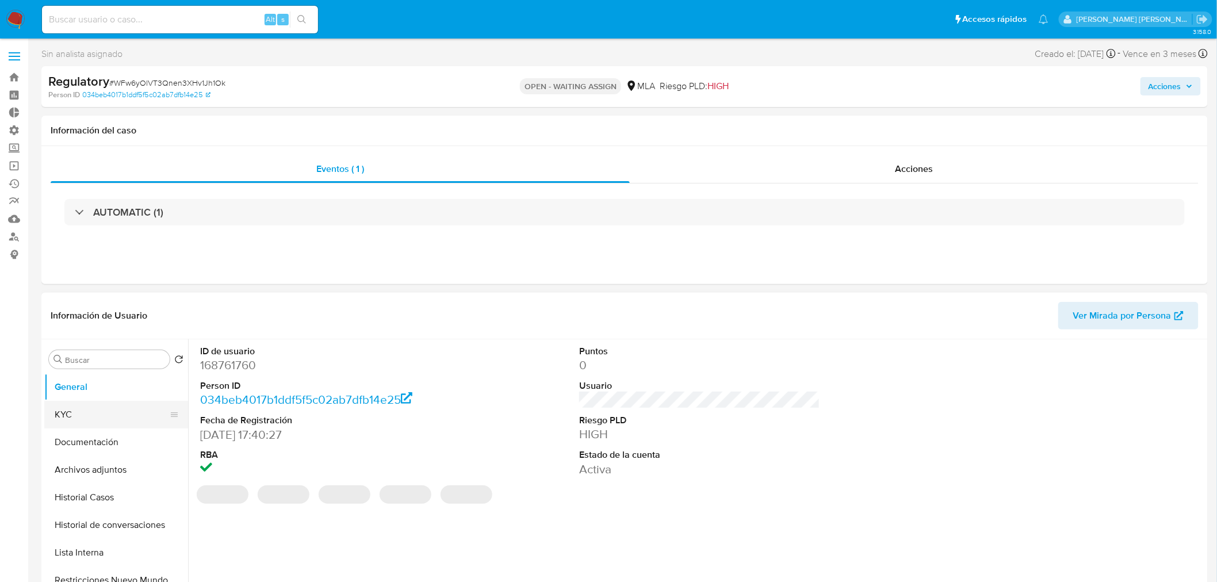
select select "10"
drag, startPoint x: 73, startPoint y: 416, endPoint x: 97, endPoint y: 412, distance: 23.9
click at [72, 416] on button "KYC" at bounding box center [111, 415] width 135 height 28
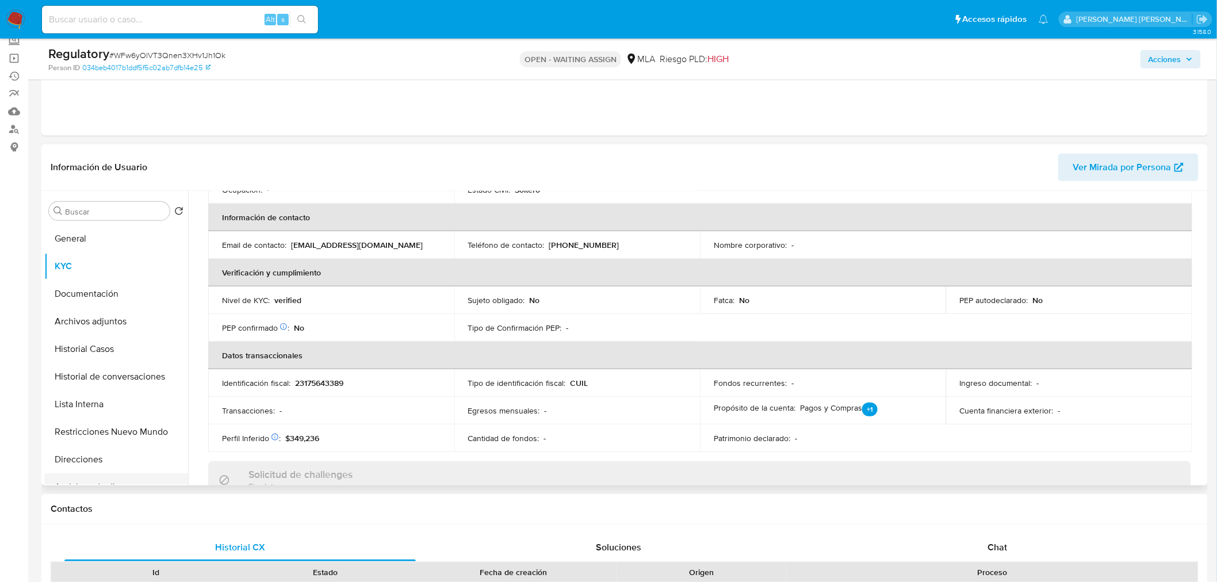
scroll to position [128, 0]
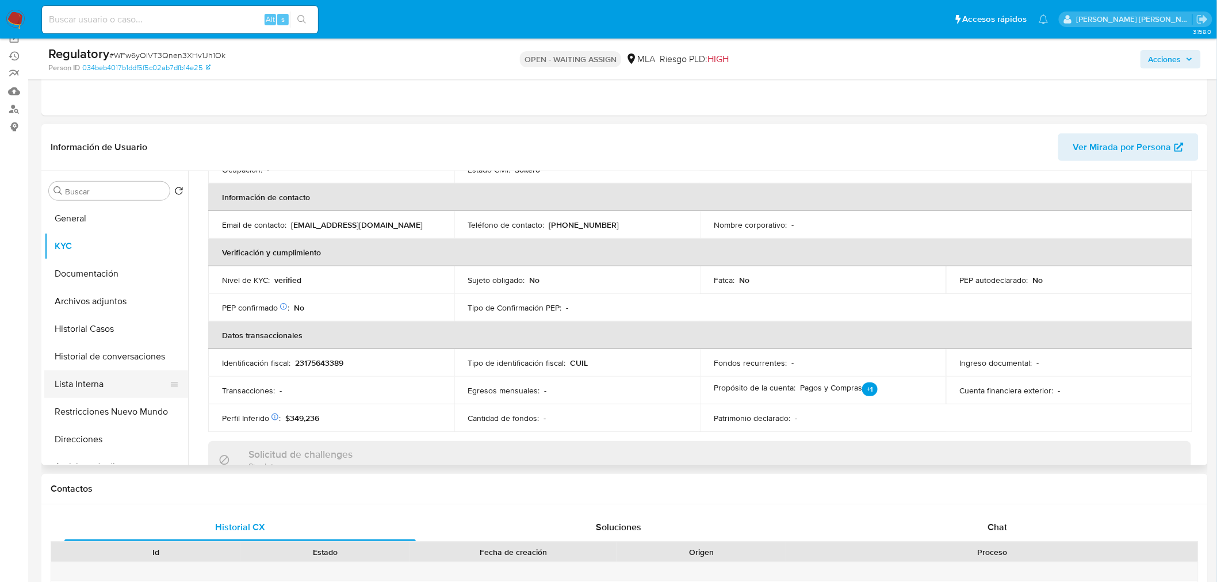
click at [82, 377] on button "Lista Interna" at bounding box center [111, 384] width 135 height 28
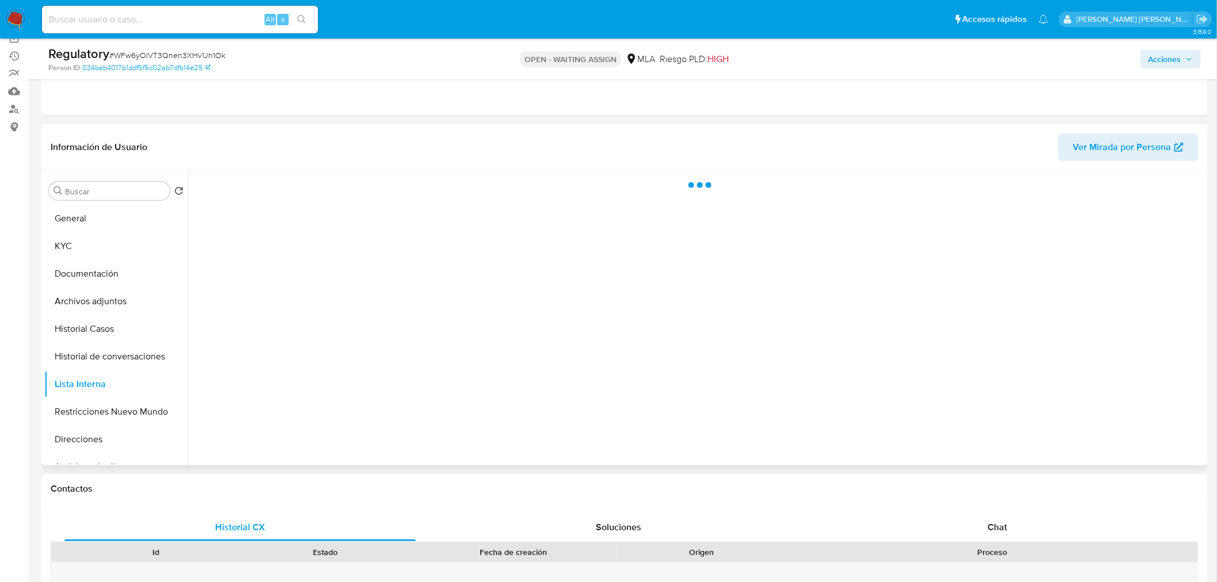
scroll to position [0, 0]
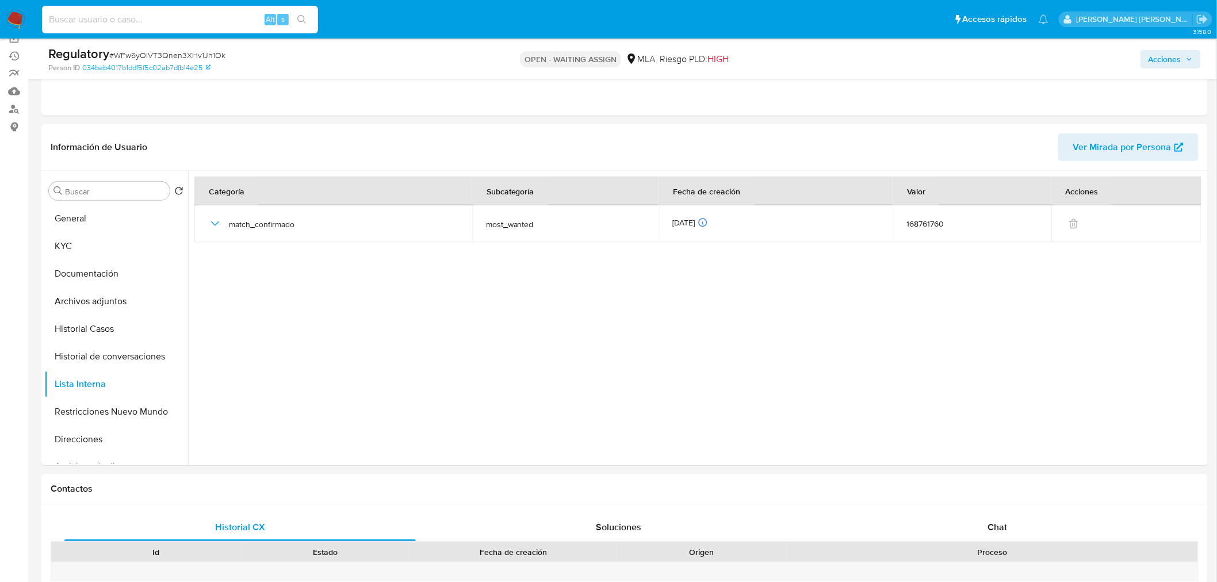
click at [69, 18] on input at bounding box center [180, 19] width 276 height 15
paste input "11807915"
type input "11807915"
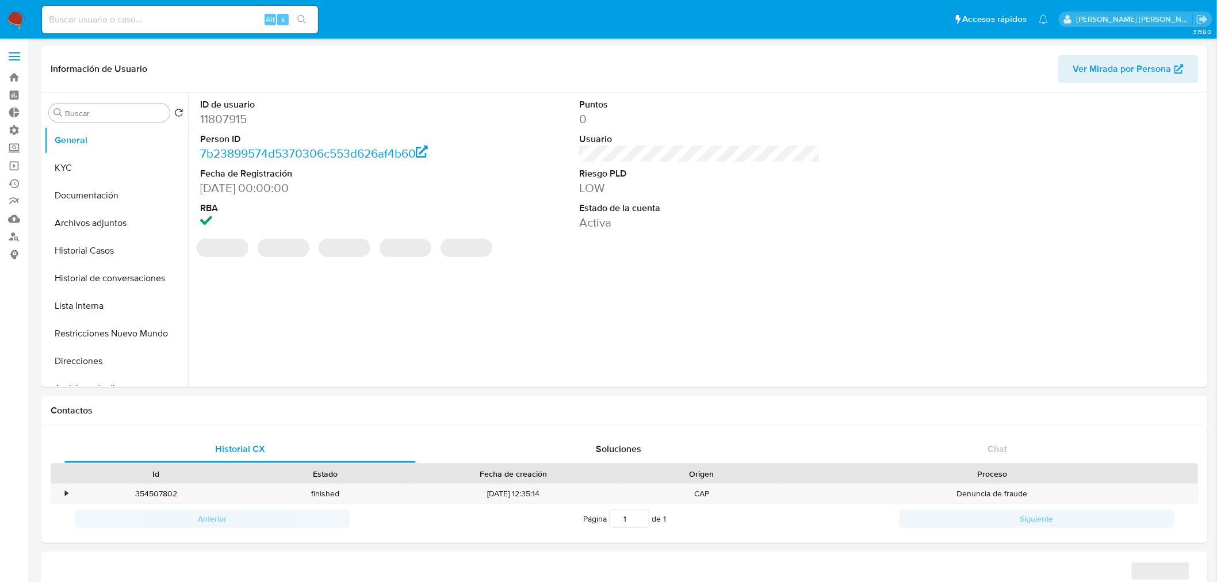
select select "10"
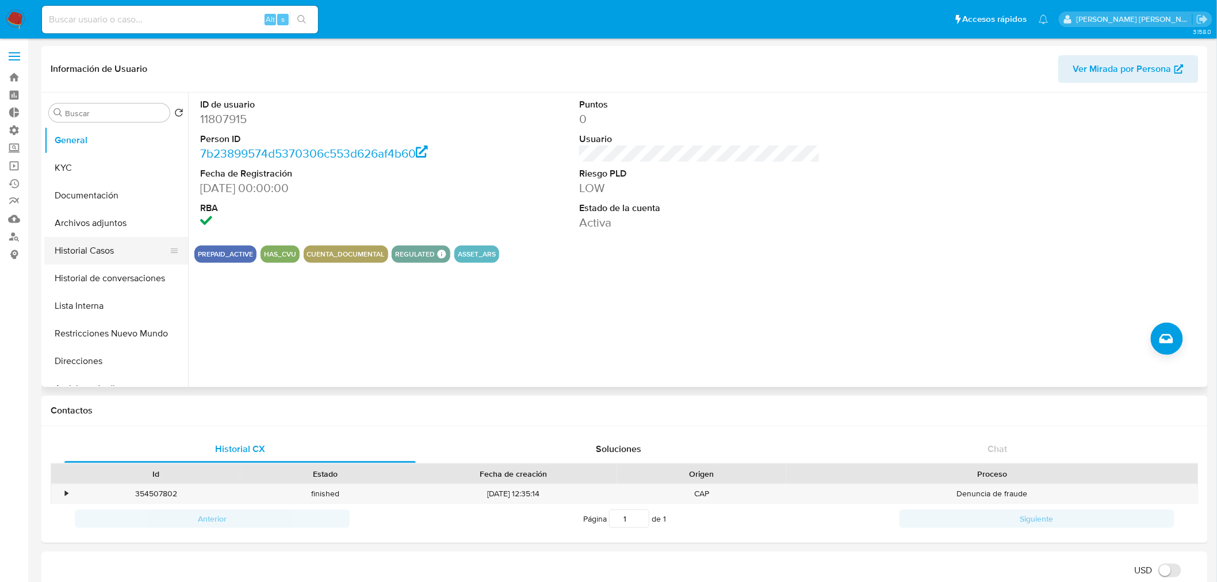
click at [95, 250] on button "Historial Casos" at bounding box center [111, 251] width 135 height 28
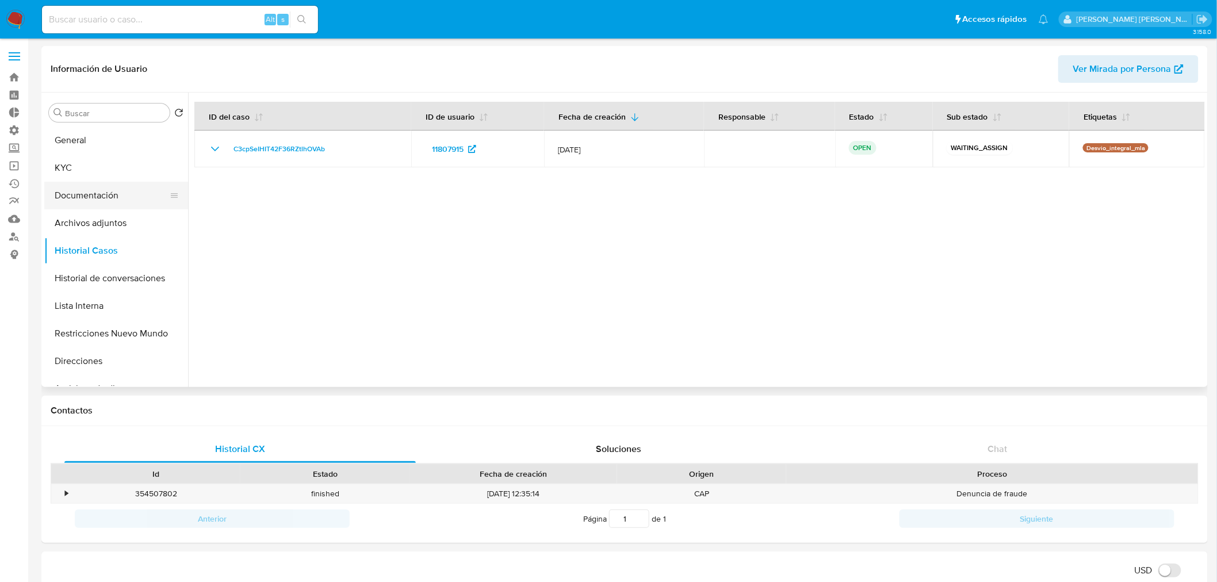
drag, startPoint x: 111, startPoint y: 193, endPoint x: 121, endPoint y: 185, distance: 12.7
click at [112, 193] on button "Documentación" at bounding box center [111, 196] width 135 height 28
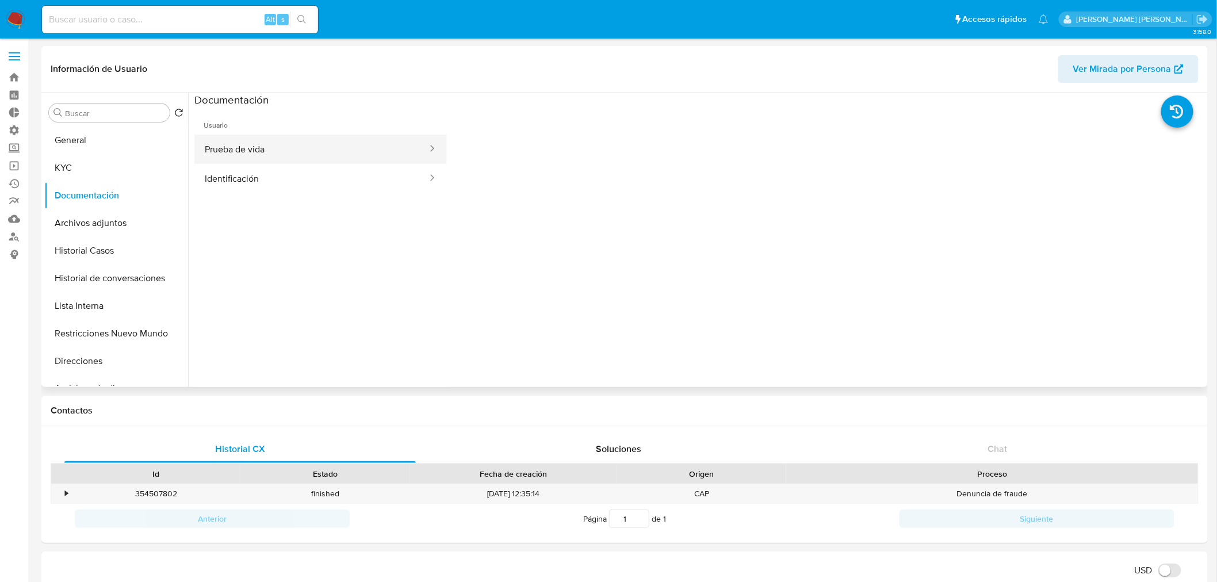
click at [363, 147] on button "Prueba de vida" at bounding box center [311, 149] width 234 height 29
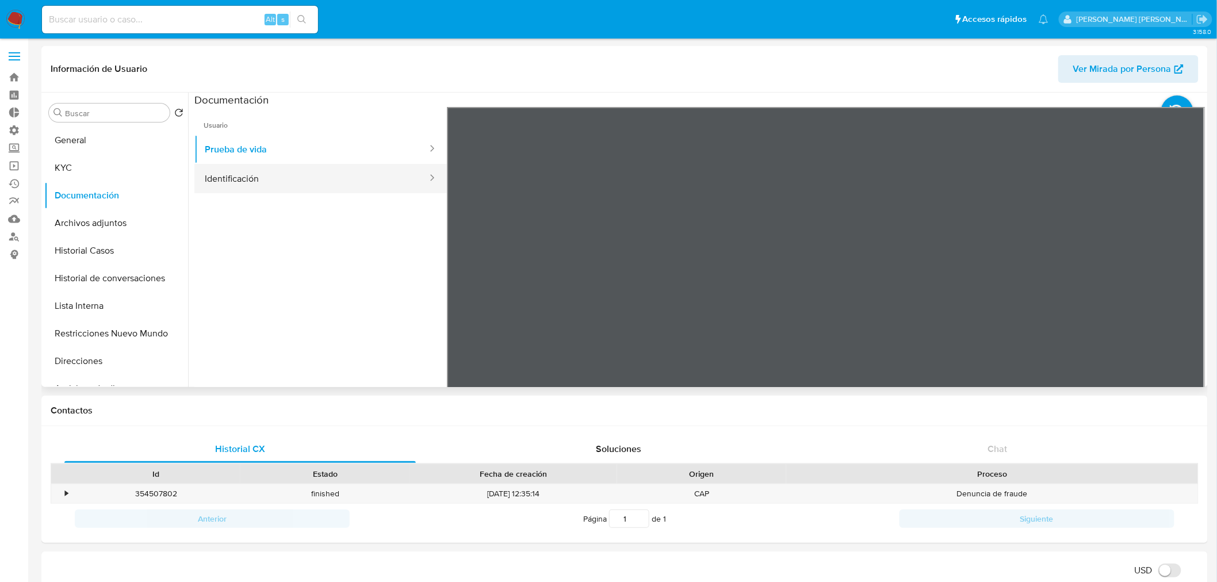
click at [357, 181] on button "Identificación" at bounding box center [311, 178] width 234 height 29
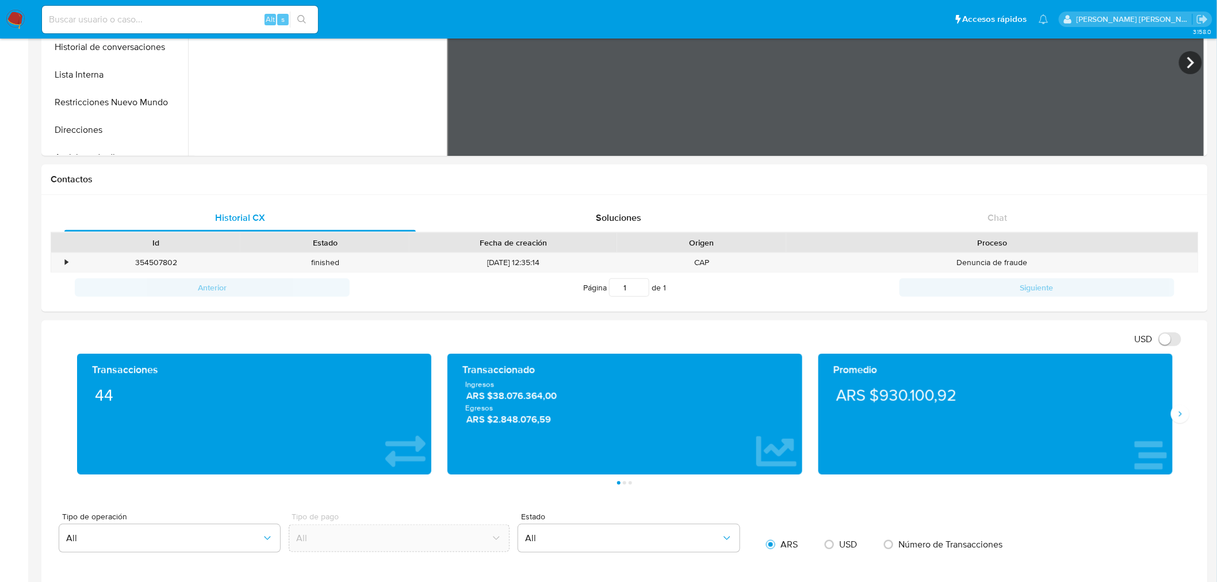
scroll to position [319, 0]
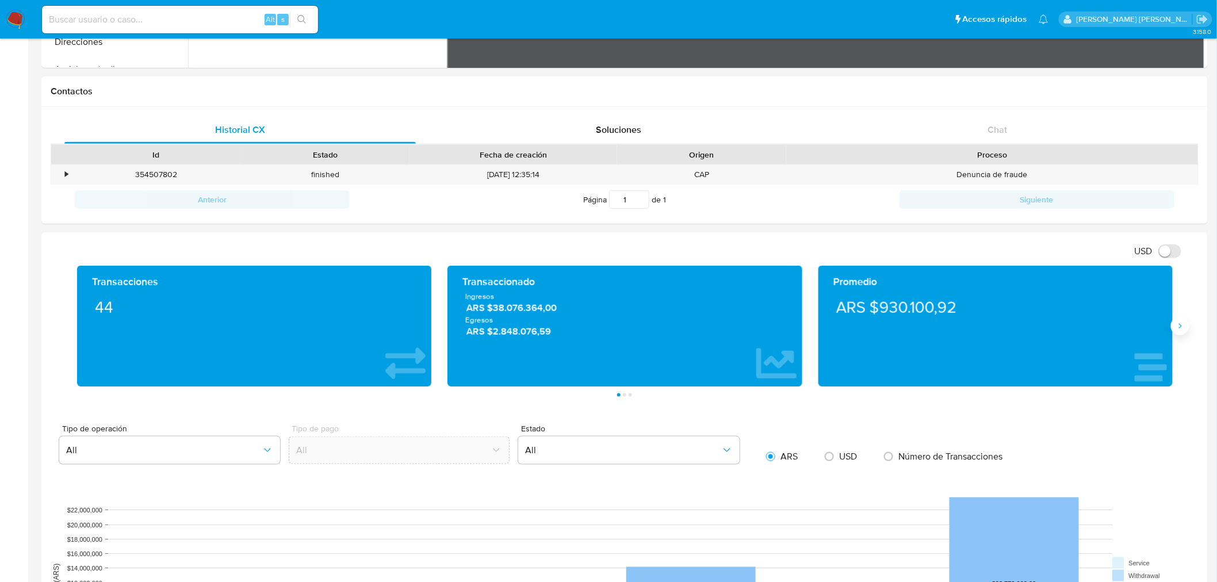
click at [1177, 330] on icon "Siguiente" at bounding box center [1180, 326] width 9 height 9
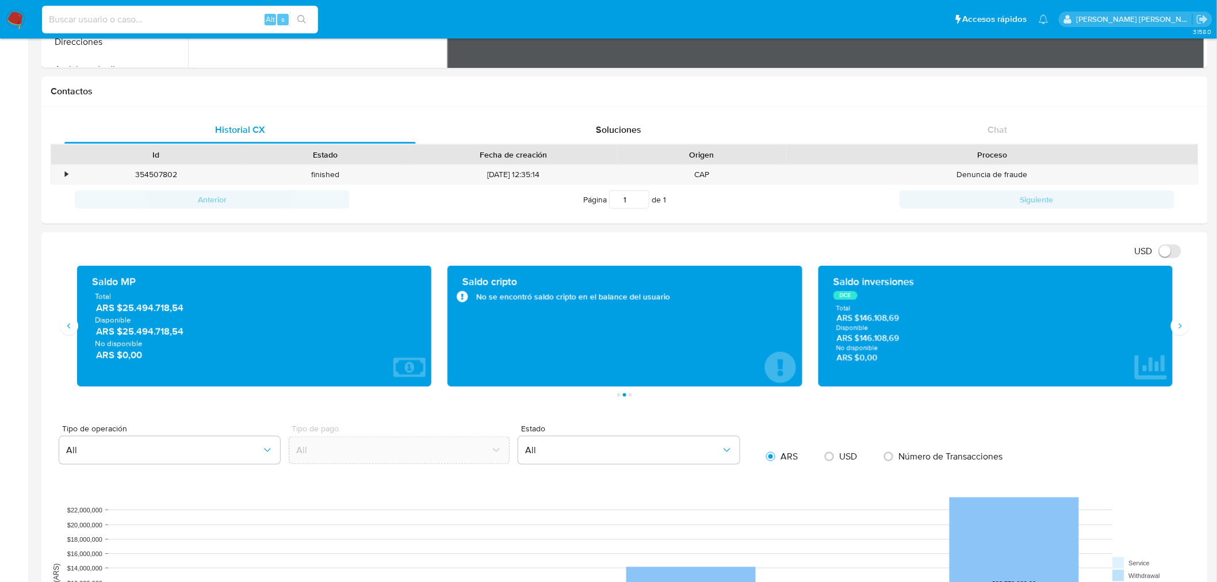
click at [137, 14] on input at bounding box center [180, 19] width 276 height 15
paste input "A3xe2lNaqNcRZbeJsQUQN70z"
type input "A3xe2lNaqNcRZbeJsQUQN70z"
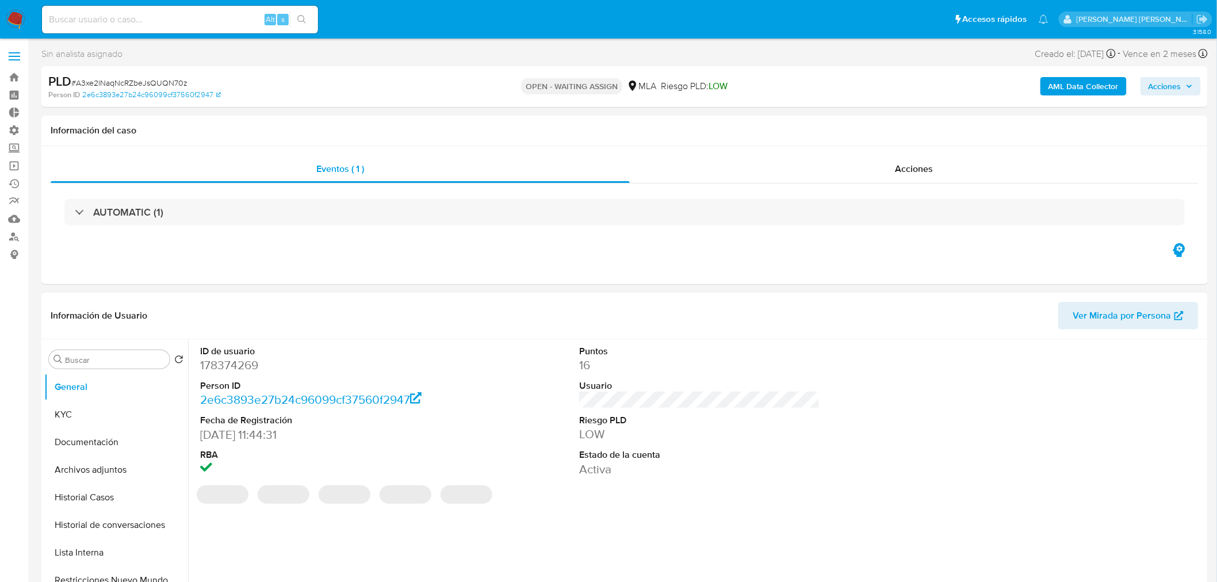
select select "10"
click at [168, 21] on input at bounding box center [180, 19] width 276 height 15
paste input "91672949"
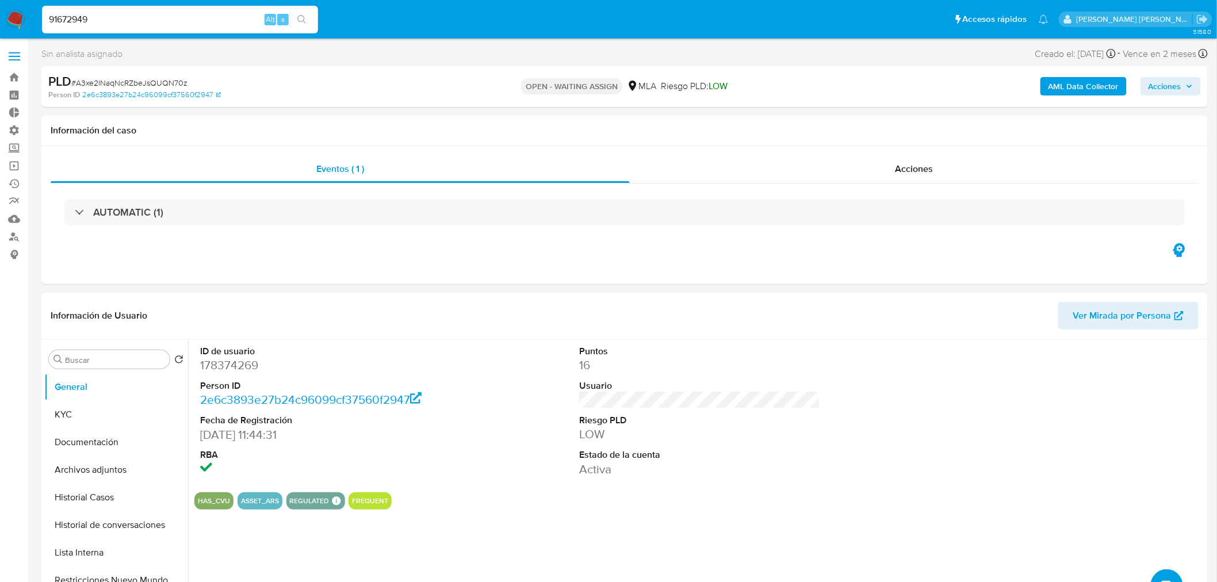
type input "91672949"
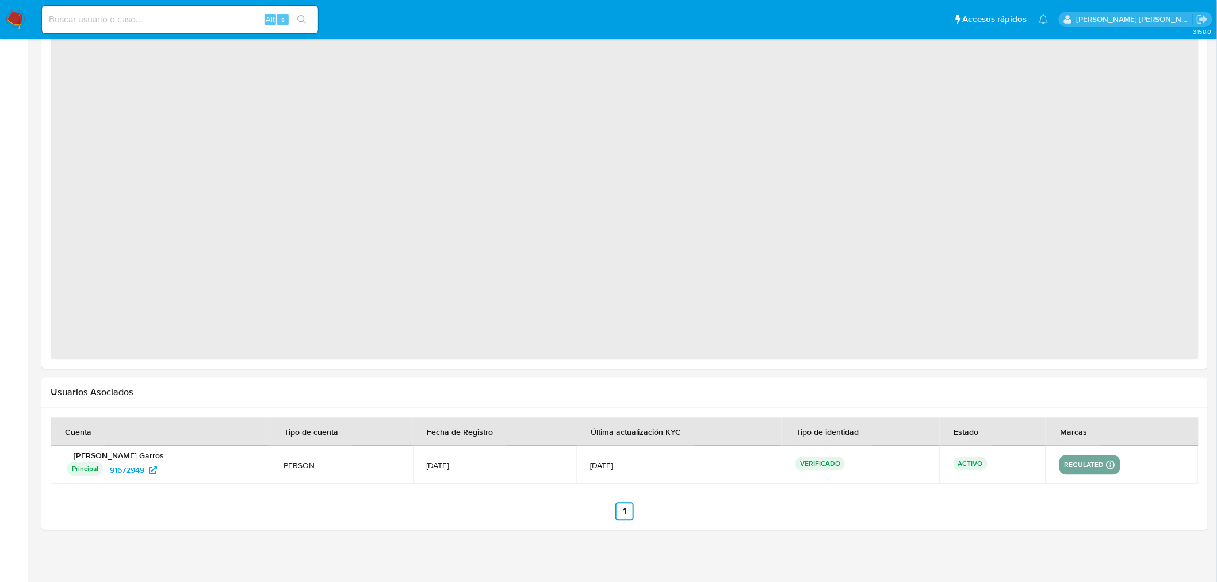
scroll to position [823, 0]
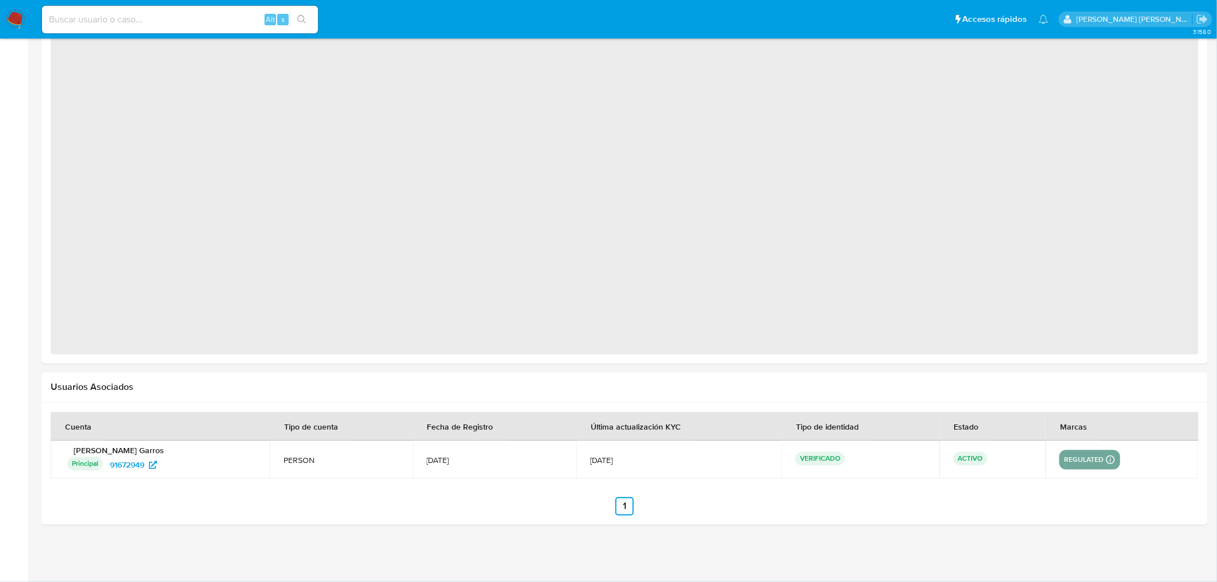
select select "10"
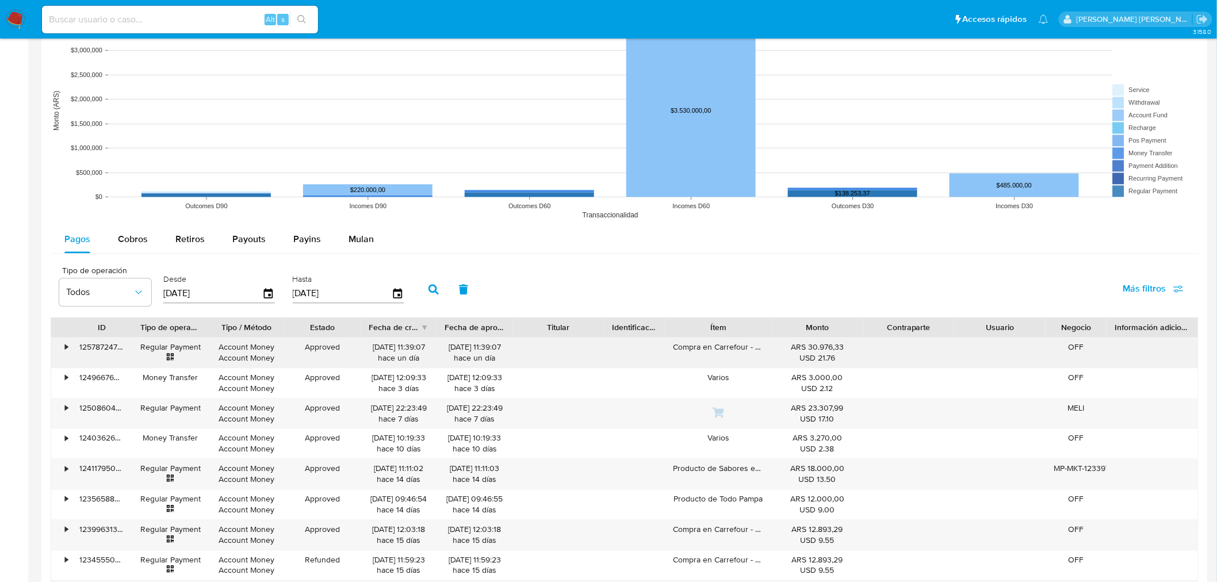
scroll to position [951, 0]
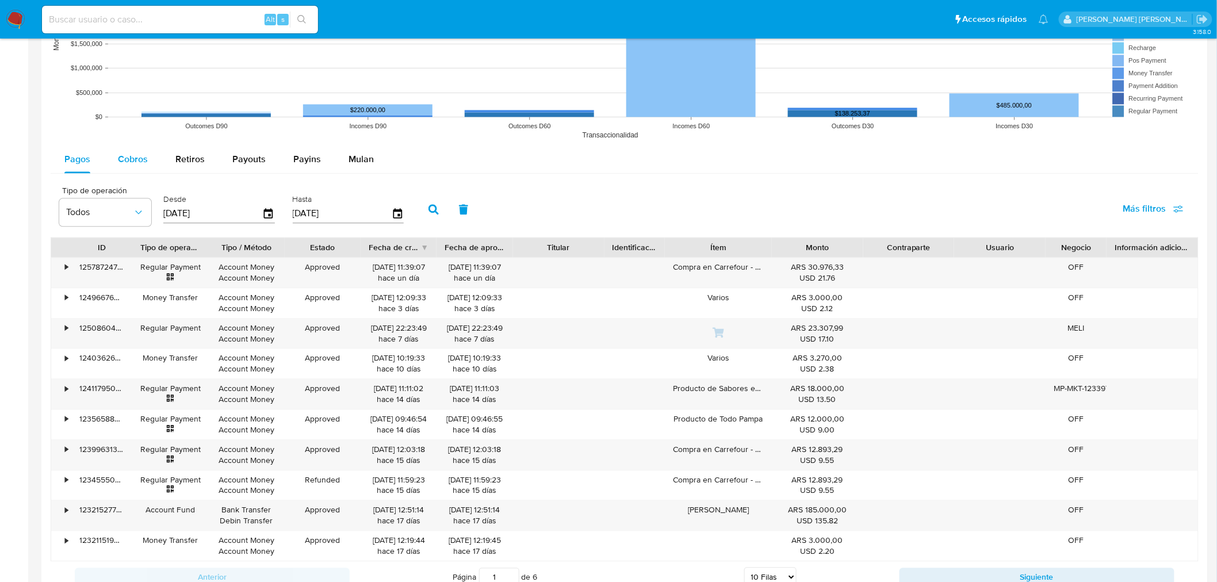
click at [127, 162] on span "Cobros" at bounding box center [133, 158] width 30 height 13
select select "10"
click at [298, 161] on span "Payins" at bounding box center [307, 158] width 28 height 13
select select "10"
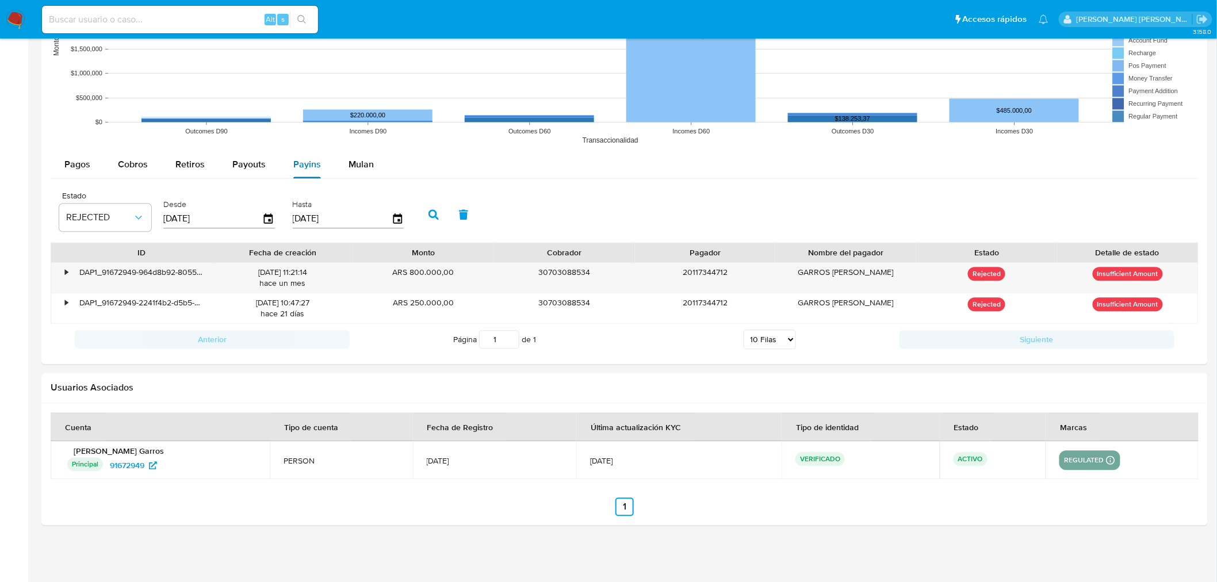
scroll to position [946, 0]
click at [239, 164] on span "Payouts" at bounding box center [248, 164] width 33 height 13
select select "10"
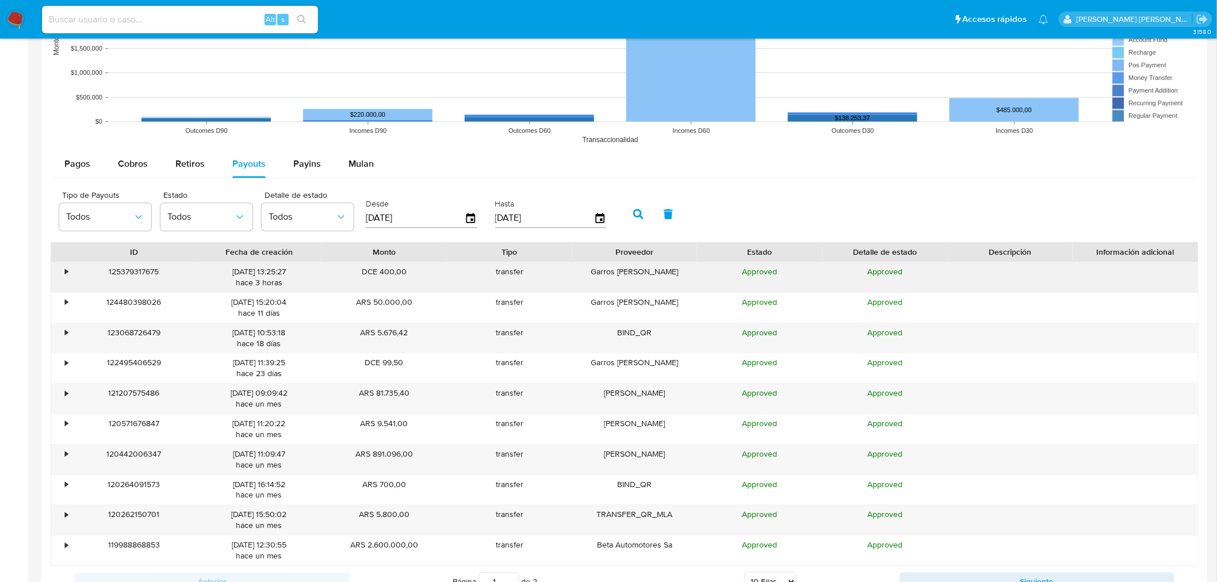
click at [73, 272] on div "125379317675" at bounding box center [133, 277] width 125 height 30
click at [66, 273] on div "•" at bounding box center [66, 271] width 3 height 11
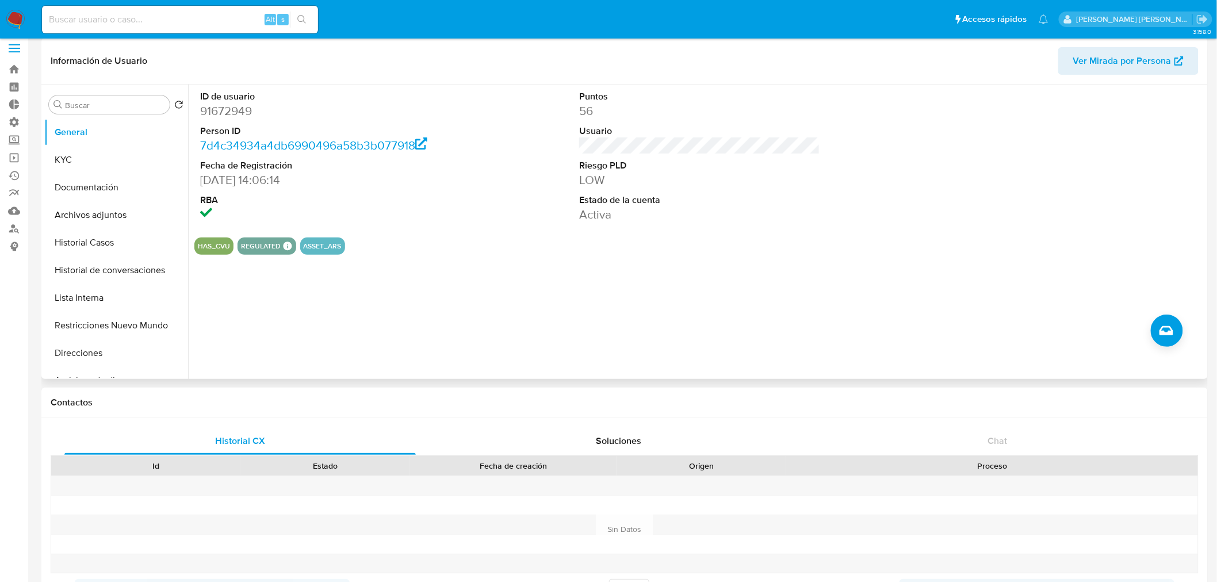
scroll to position [0, 0]
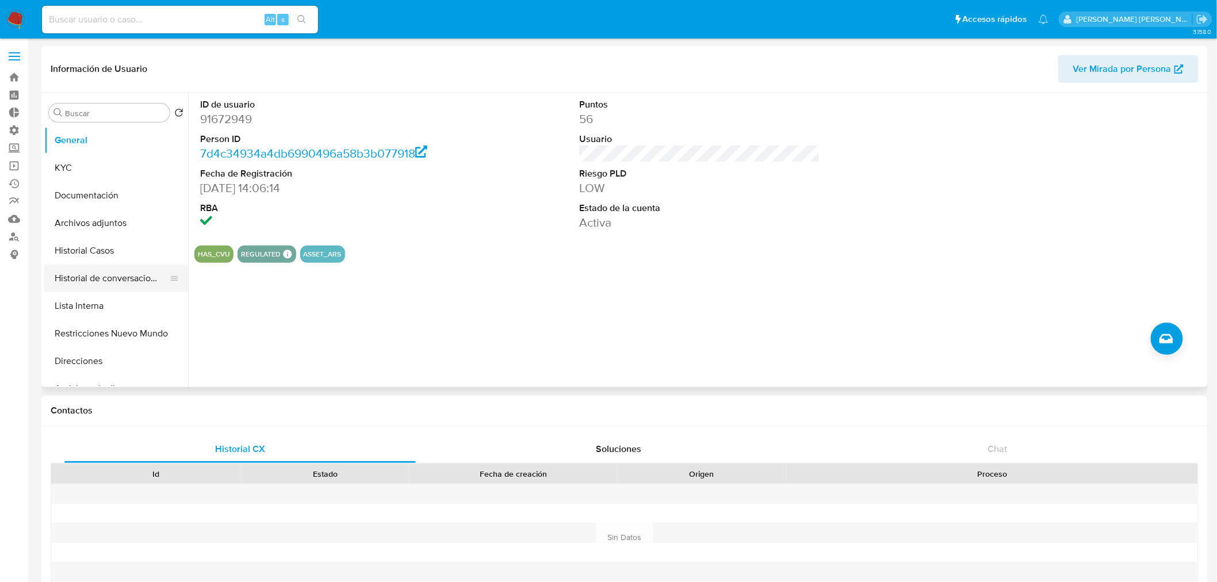
click at [91, 279] on button "Historial de conversaciones" at bounding box center [111, 279] width 135 height 28
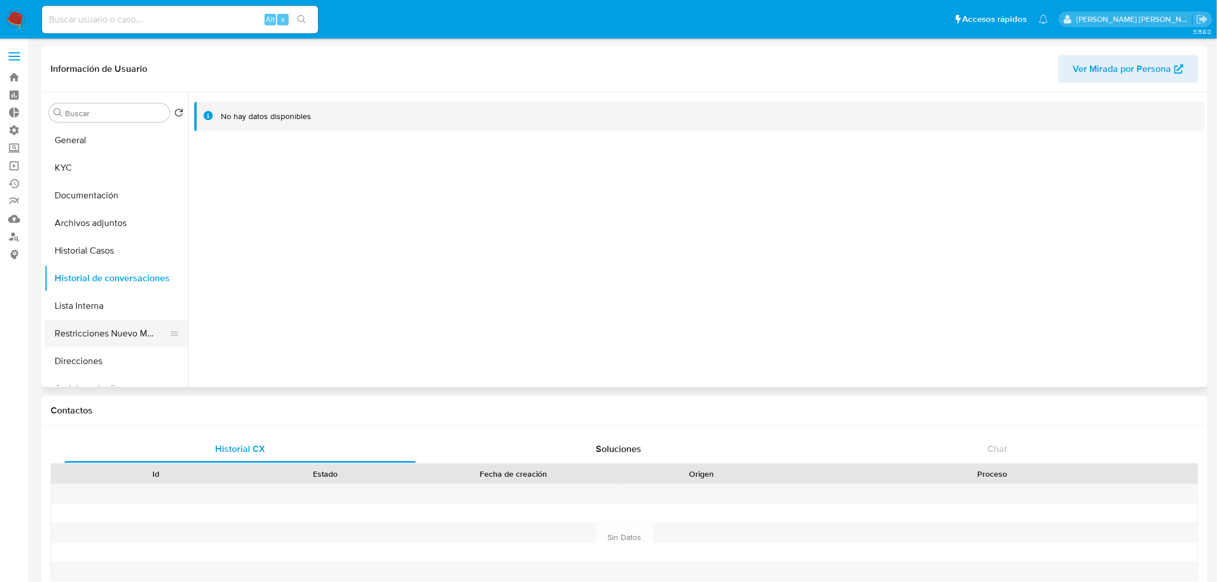
click at [100, 339] on button "Restricciones Nuevo Mundo" at bounding box center [111, 334] width 135 height 28
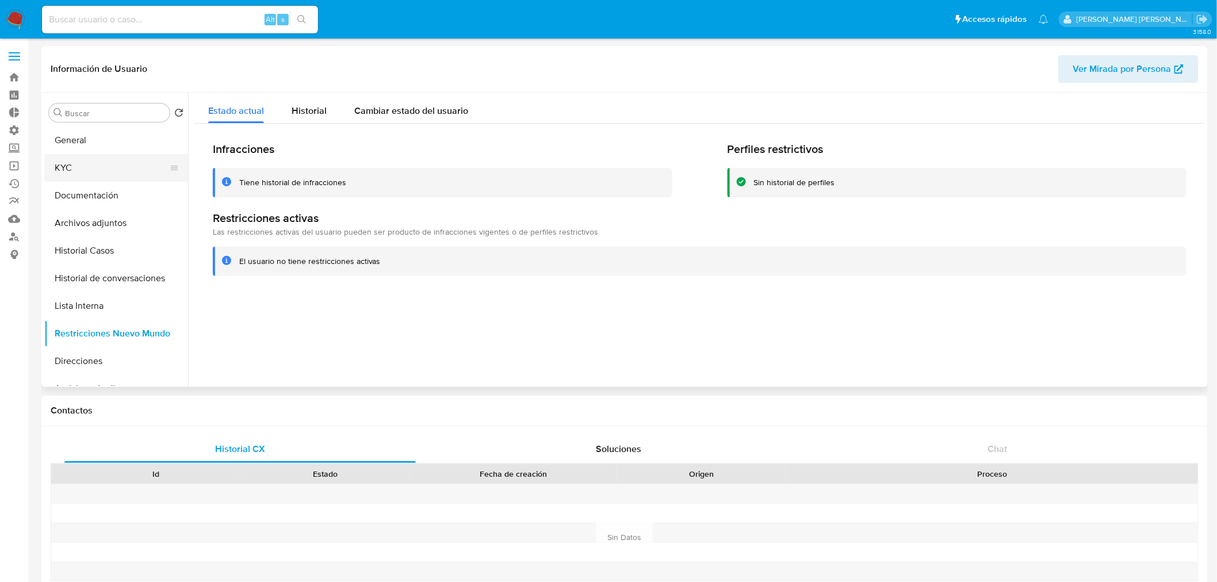
click at [96, 154] on button "General" at bounding box center [116, 141] width 144 height 28
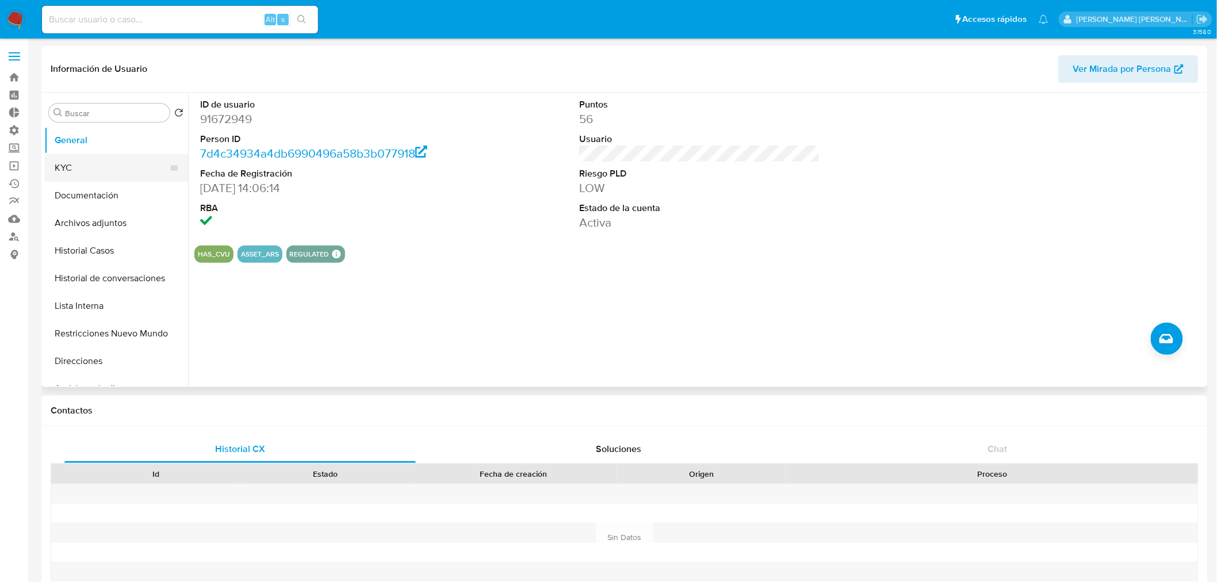
click at [83, 169] on button "KYC" at bounding box center [111, 168] width 135 height 28
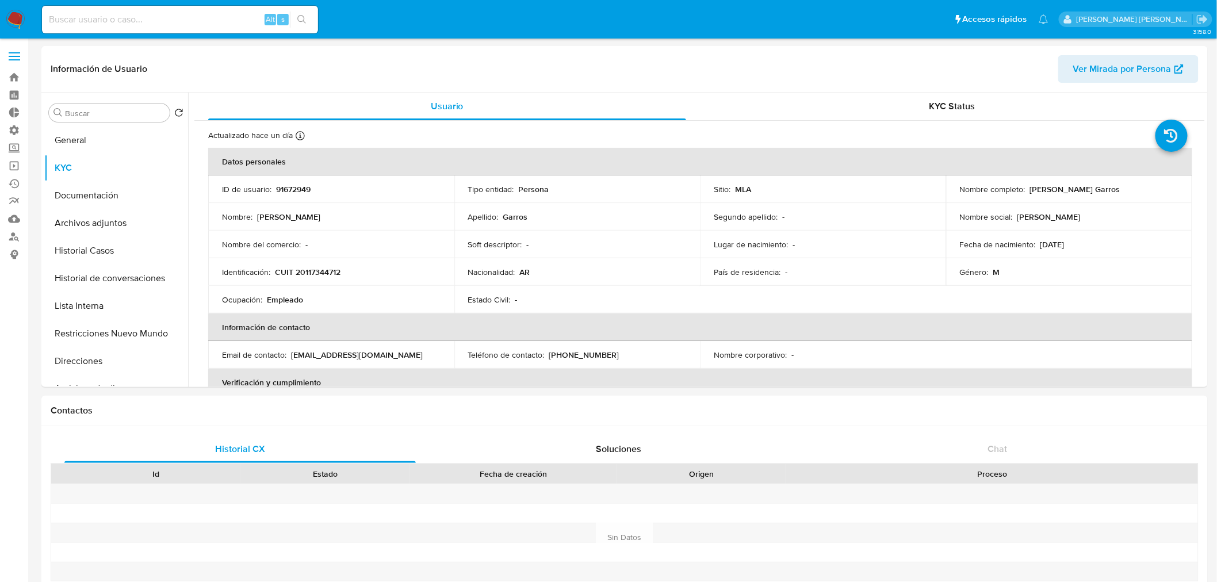
click at [124, 21] on input at bounding box center [180, 19] width 276 height 15
paste input "153976283"
type input "153976283"
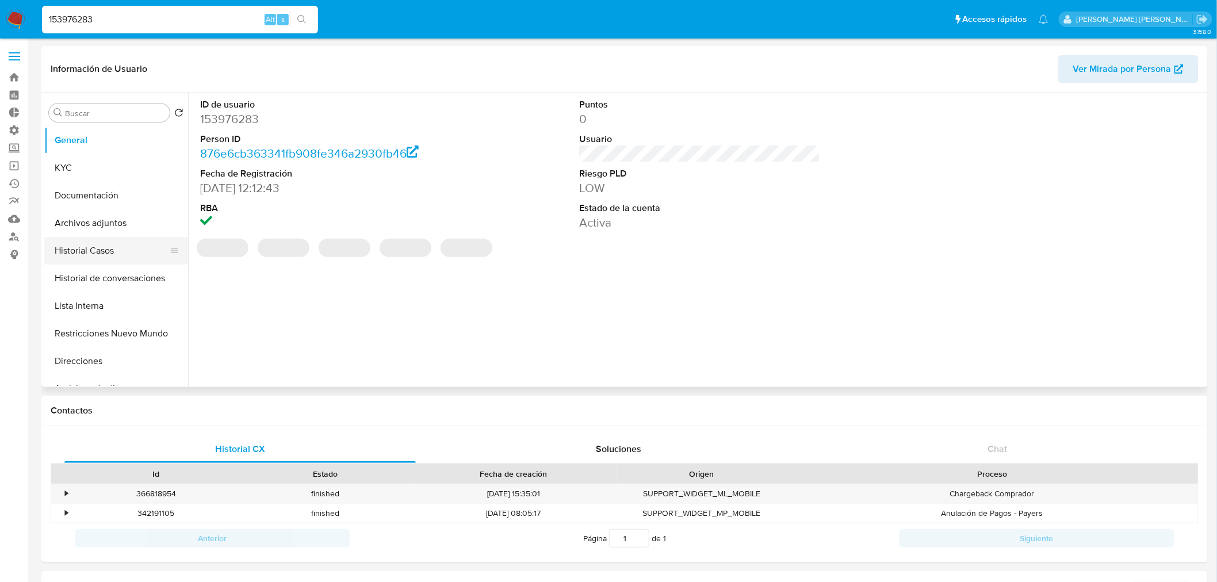
select select "10"
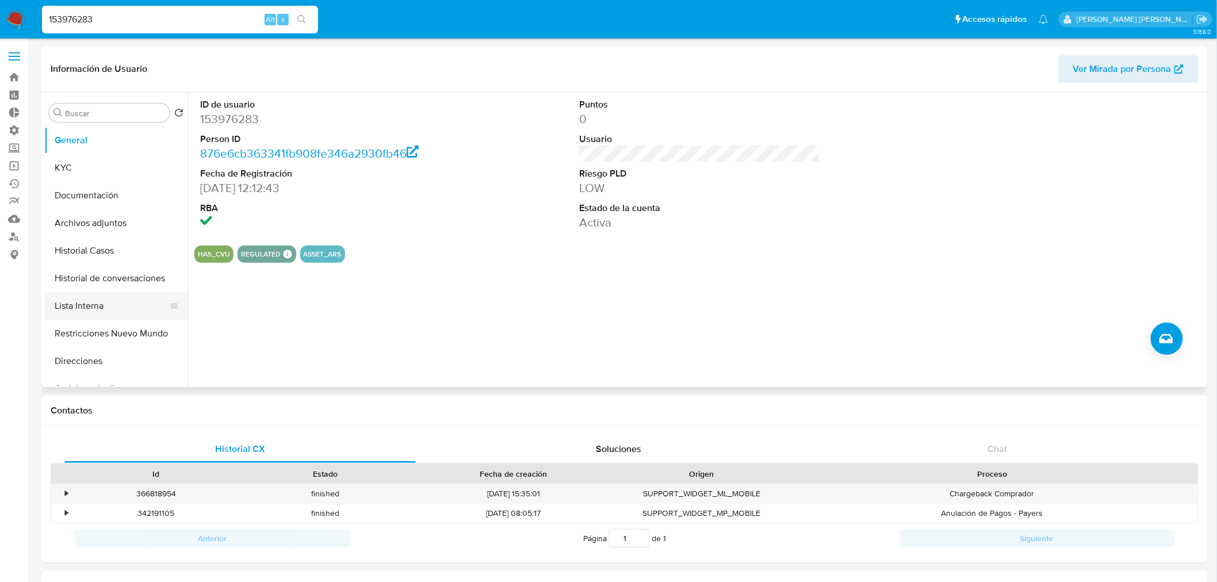
click at [114, 305] on button "Lista Interna" at bounding box center [111, 306] width 135 height 28
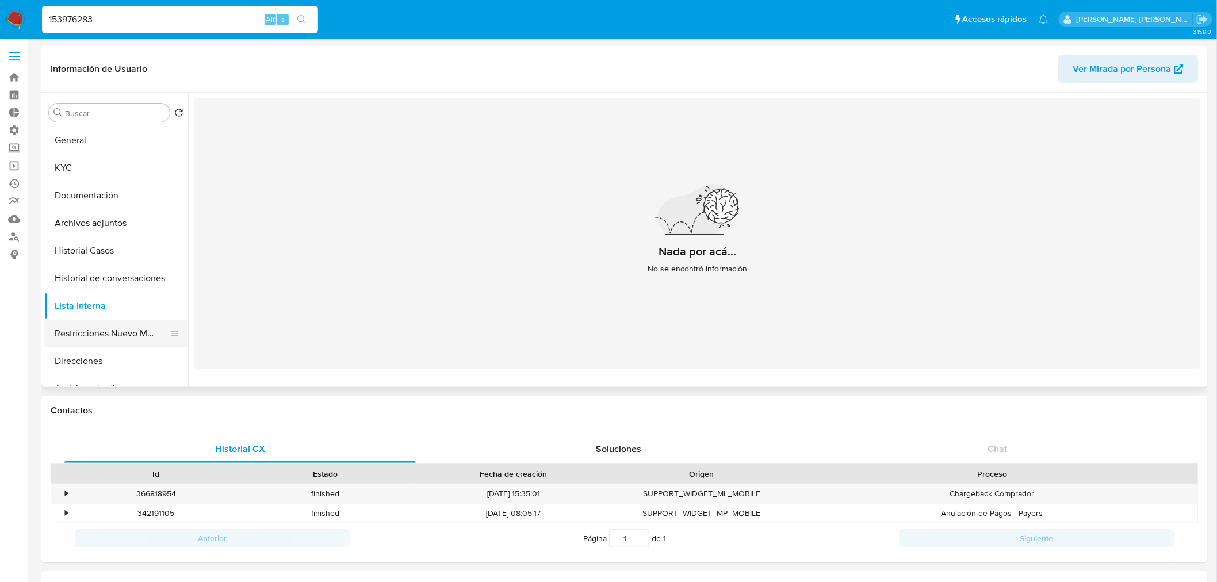
click at [148, 340] on button "Restricciones Nuevo Mundo" at bounding box center [111, 334] width 135 height 28
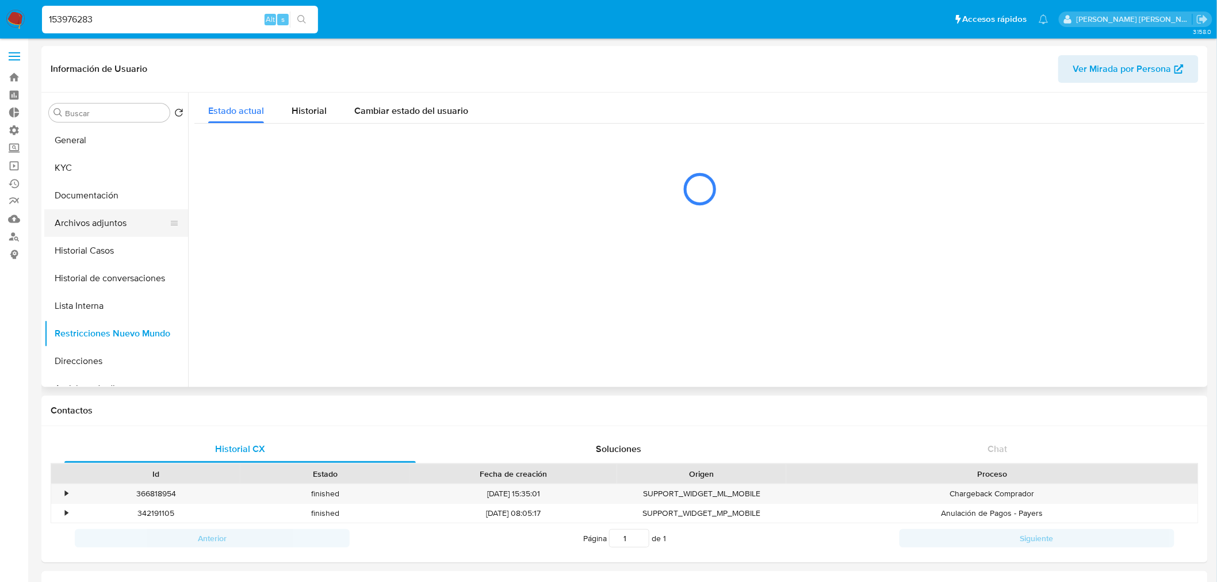
click at [116, 223] on button "Archivos adjuntos" at bounding box center [111, 223] width 135 height 28
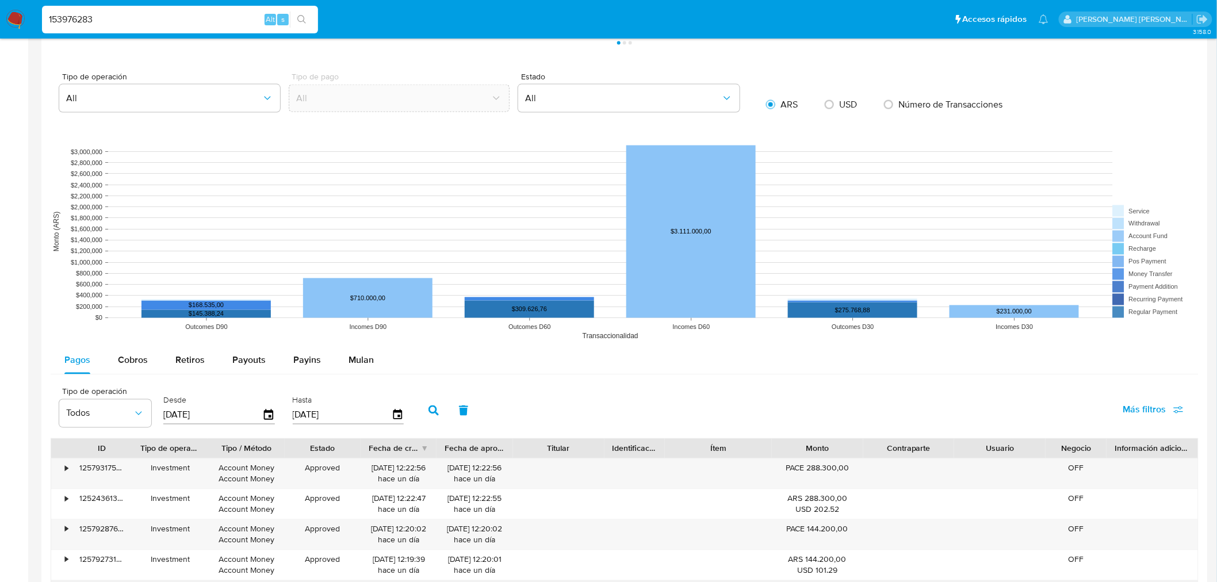
scroll to position [894, 0]
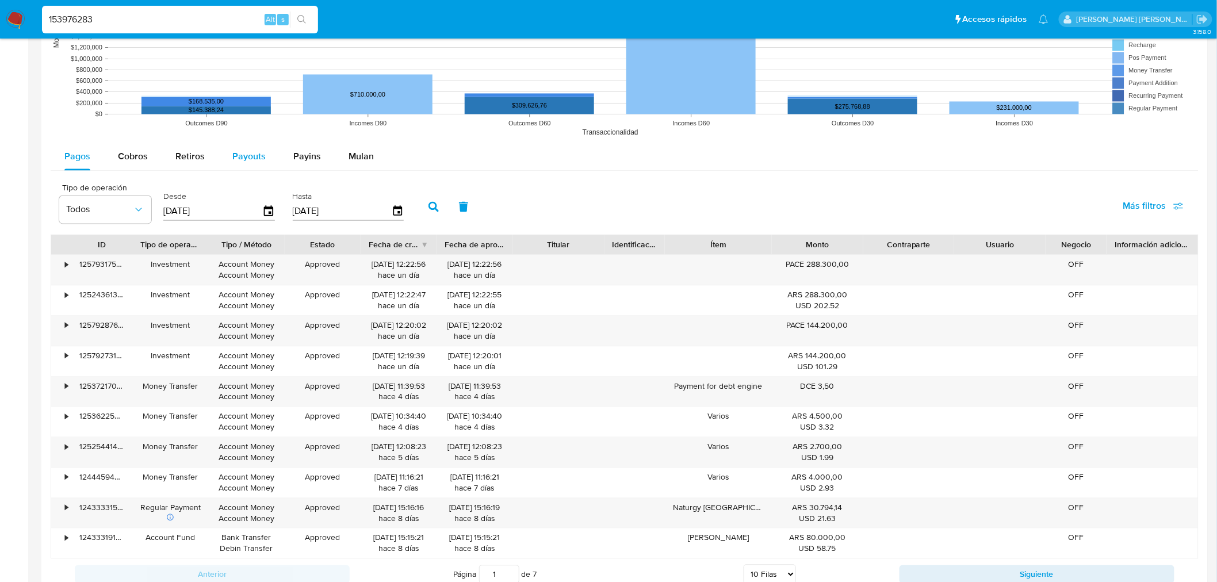
click at [262, 159] on span "Payouts" at bounding box center [248, 156] width 33 height 13
select select "10"
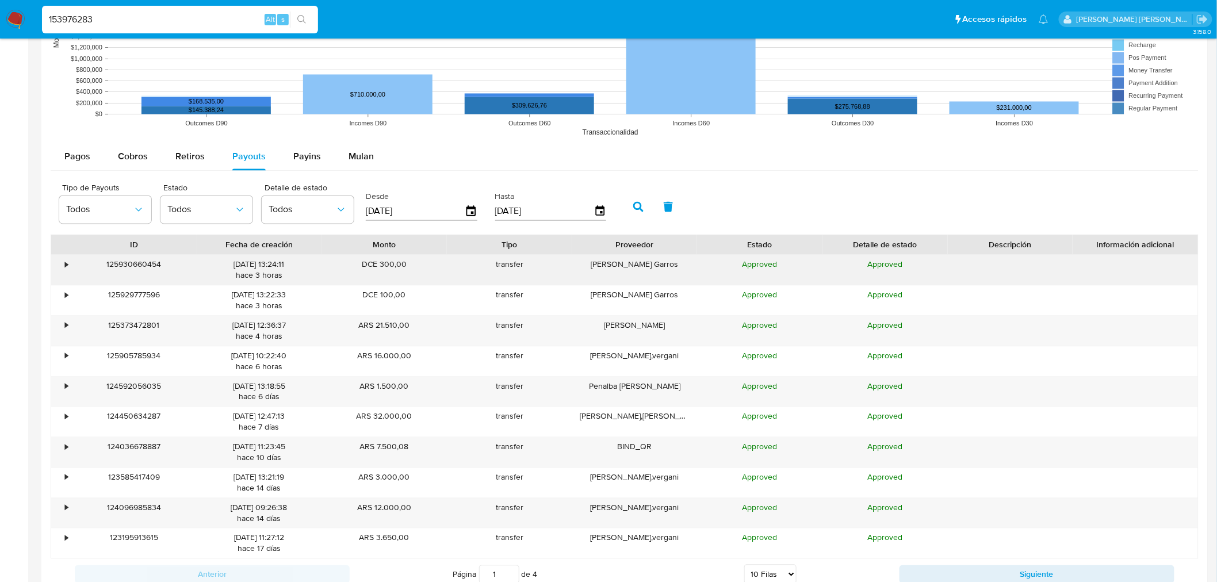
click at [65, 267] on div "•" at bounding box center [66, 264] width 3 height 11
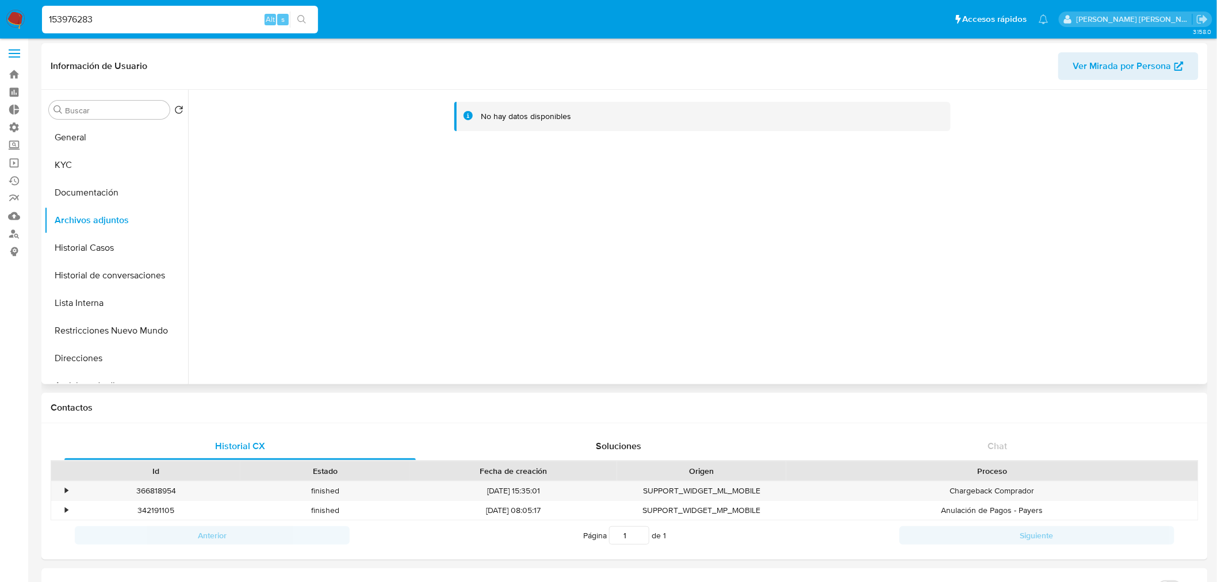
scroll to position [0, 0]
click at [79, 187] on button "Documentación" at bounding box center [111, 196] width 135 height 28
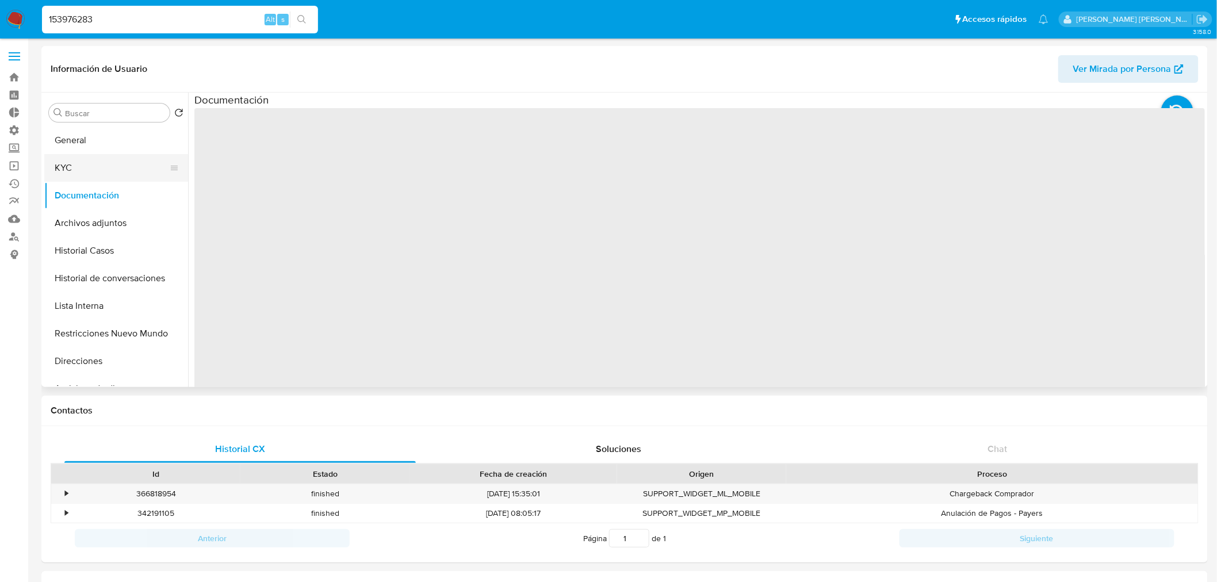
click at [65, 171] on button "KYC" at bounding box center [111, 168] width 135 height 28
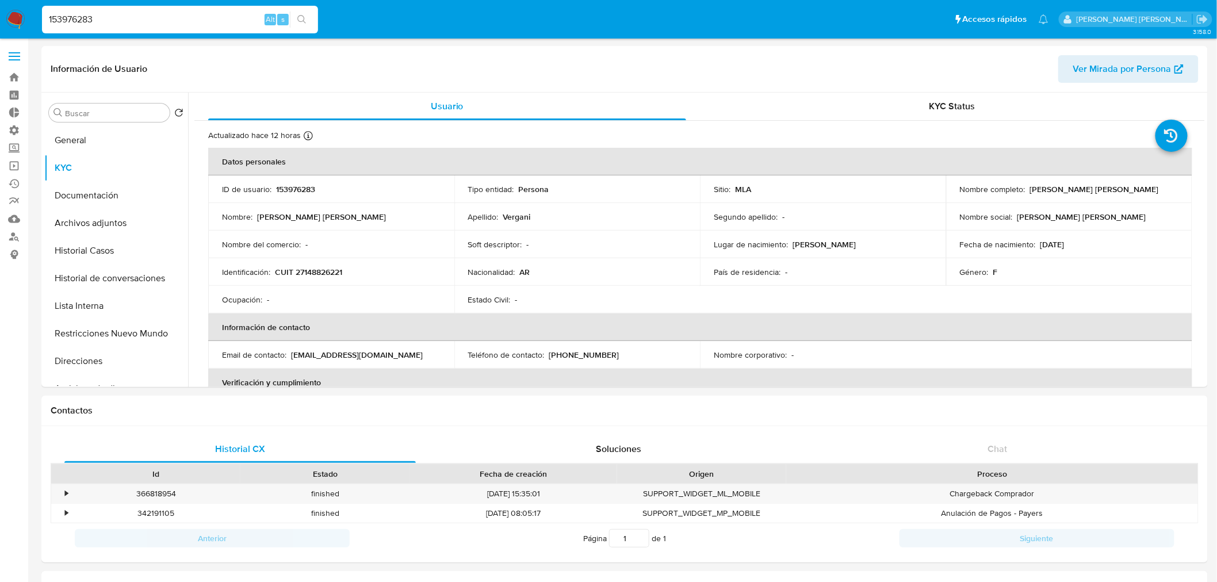
click at [102, 20] on input "153976283" at bounding box center [180, 19] width 276 height 15
paste input "xss8qTIsIiZya7HZNtk930wC"
type input "xss8qTIsIiZya7HZNtk930wC"
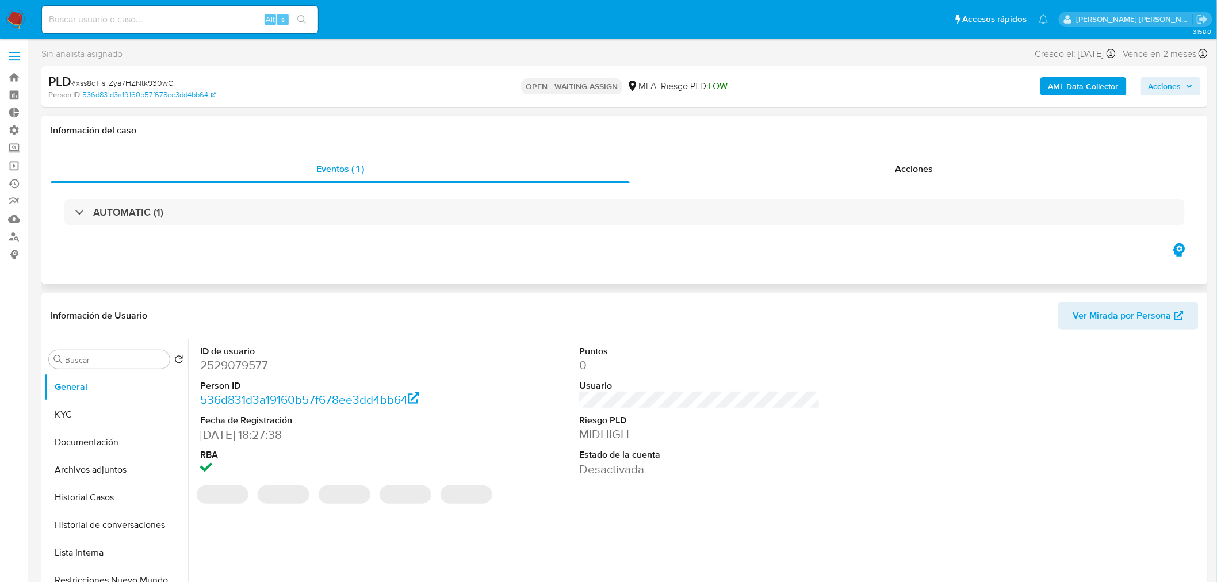
select select "10"
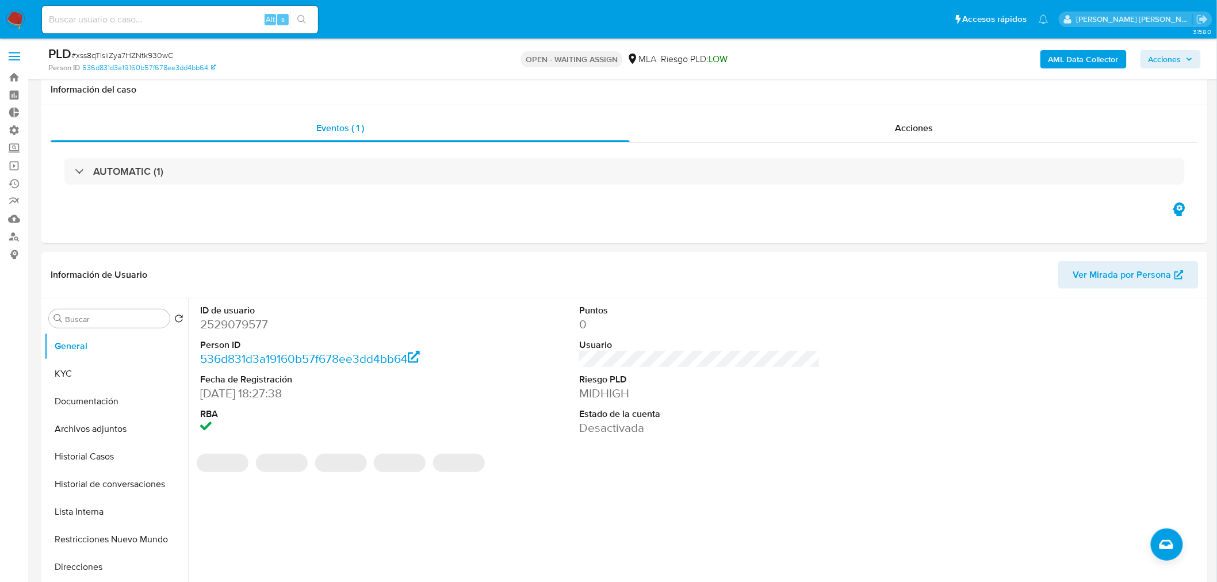
scroll to position [174, 0]
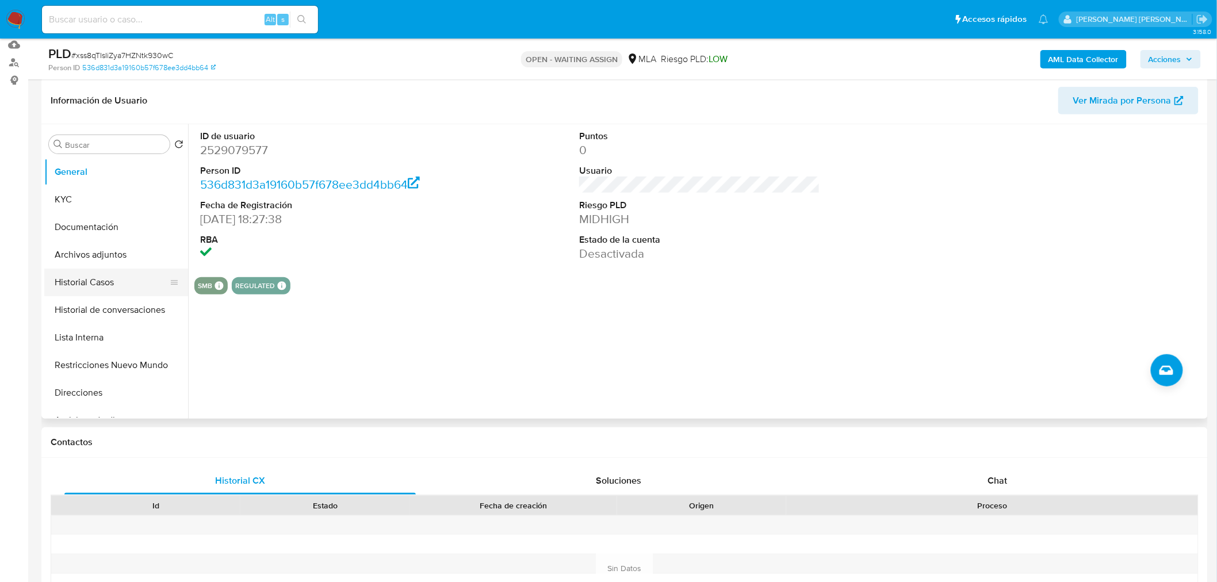
click at [108, 288] on button "Historial Casos" at bounding box center [111, 283] width 135 height 28
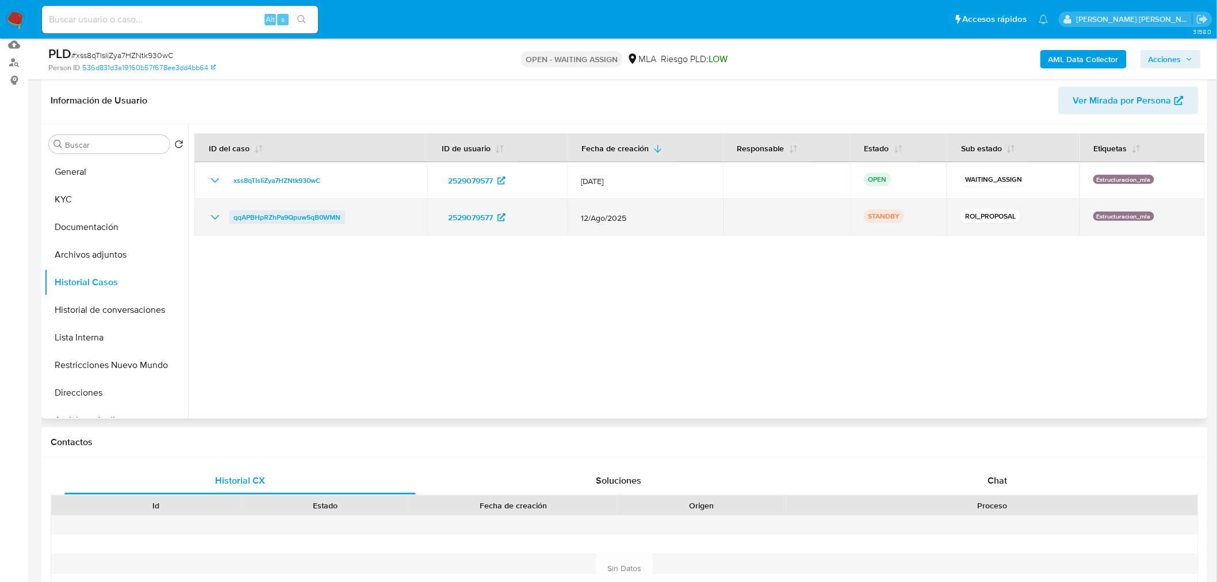
click at [286, 220] on span "qqAPBHpRZhPa9Qpuw5qB0WMN" at bounding box center [287, 218] width 107 height 14
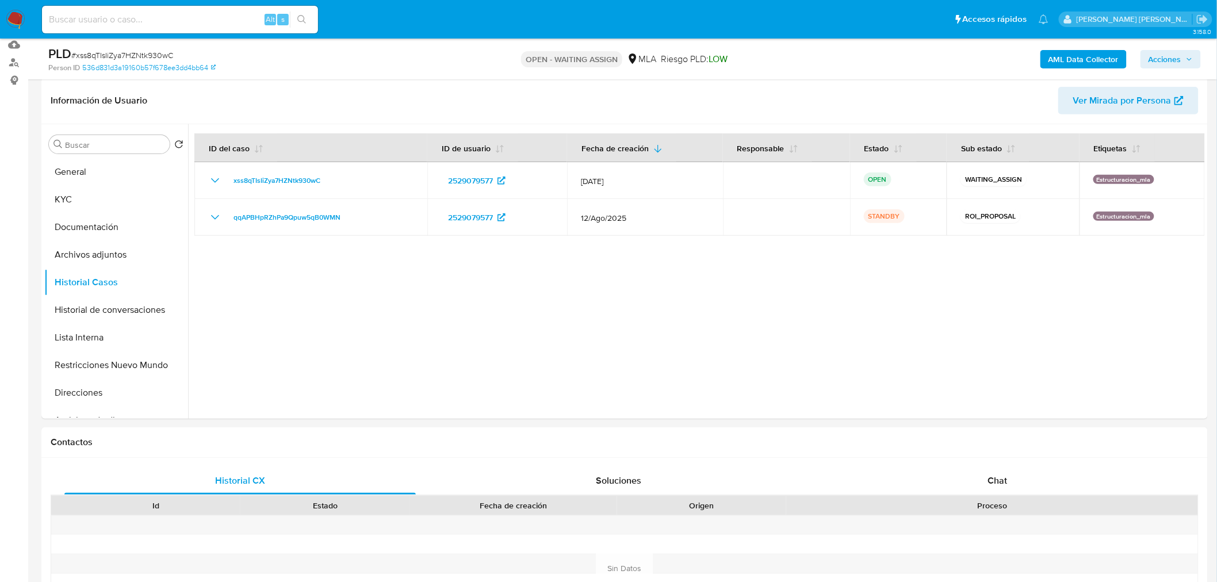
click at [156, 28] on div "Alt s" at bounding box center [180, 20] width 276 height 28
click at [175, 20] on input at bounding box center [180, 19] width 276 height 15
paste input "177393762"
type input "177393762"
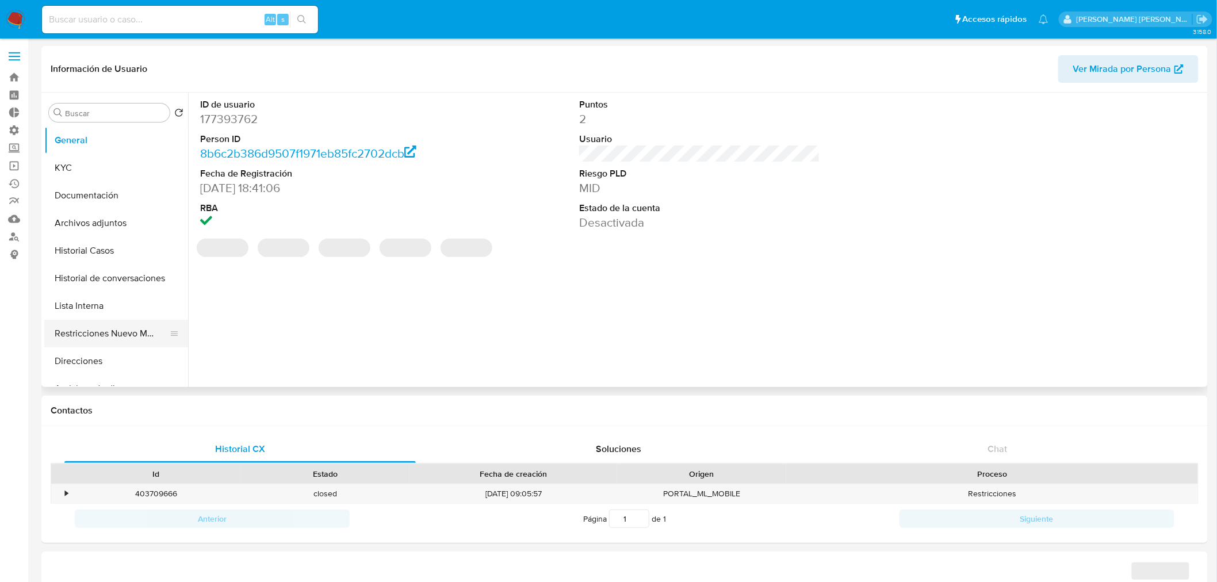
select select "10"
click at [110, 254] on button "Historial Casos" at bounding box center [111, 251] width 135 height 28
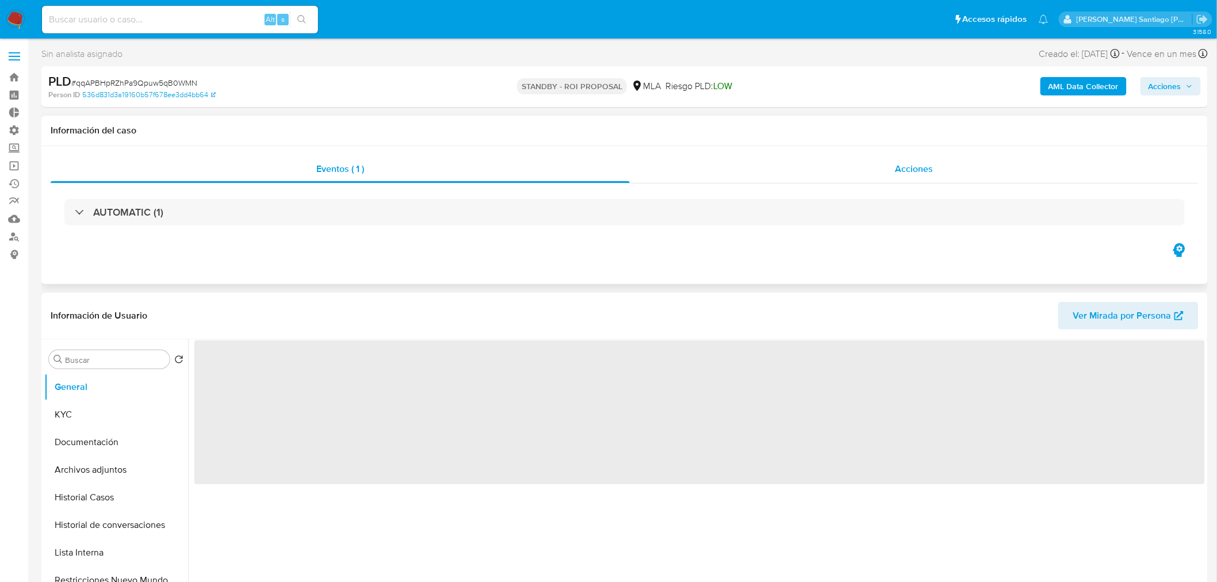
click at [957, 171] on div "Acciones" at bounding box center [914, 169] width 569 height 28
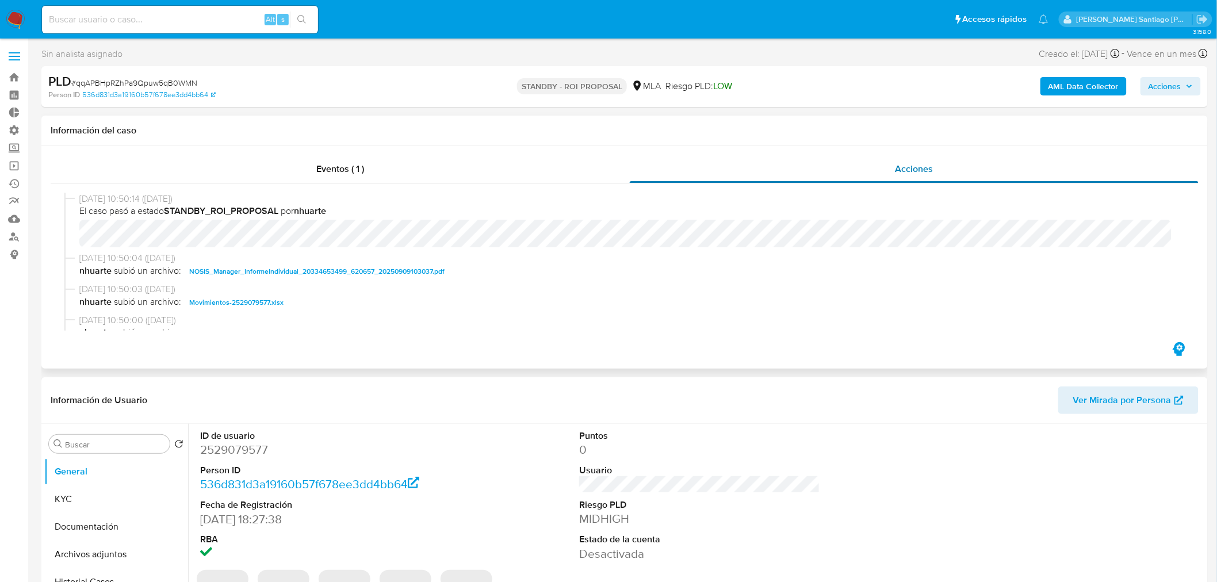
select select "10"
